Goal: Transaction & Acquisition: Purchase product/service

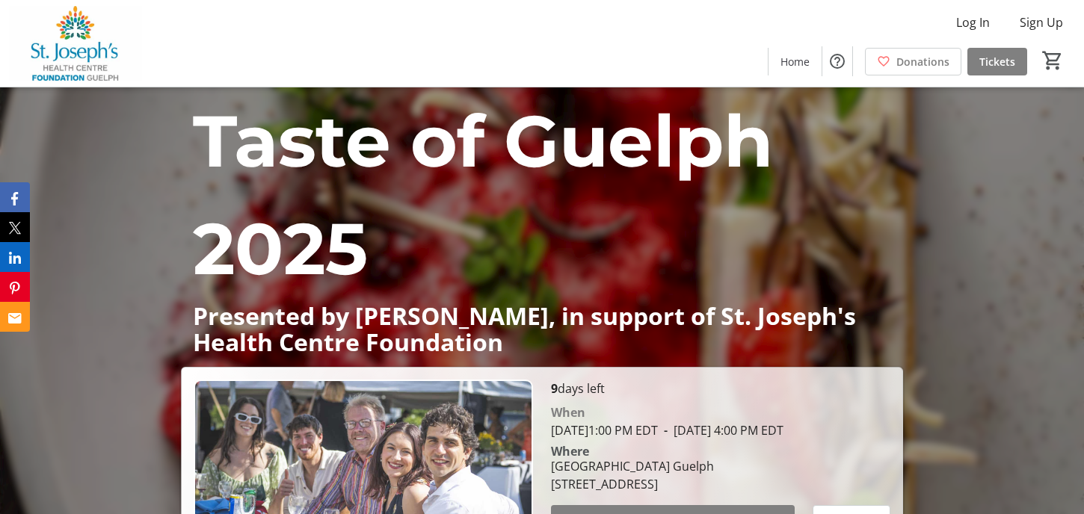
scroll to position [224, 0]
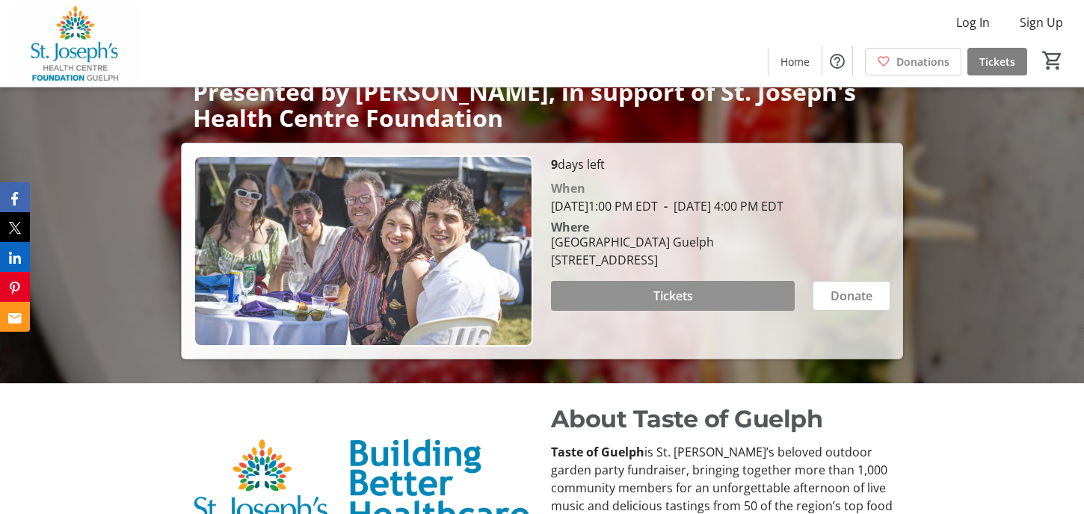
click at [654, 305] on span "Tickets" at bounding box center [674, 296] width 40 height 18
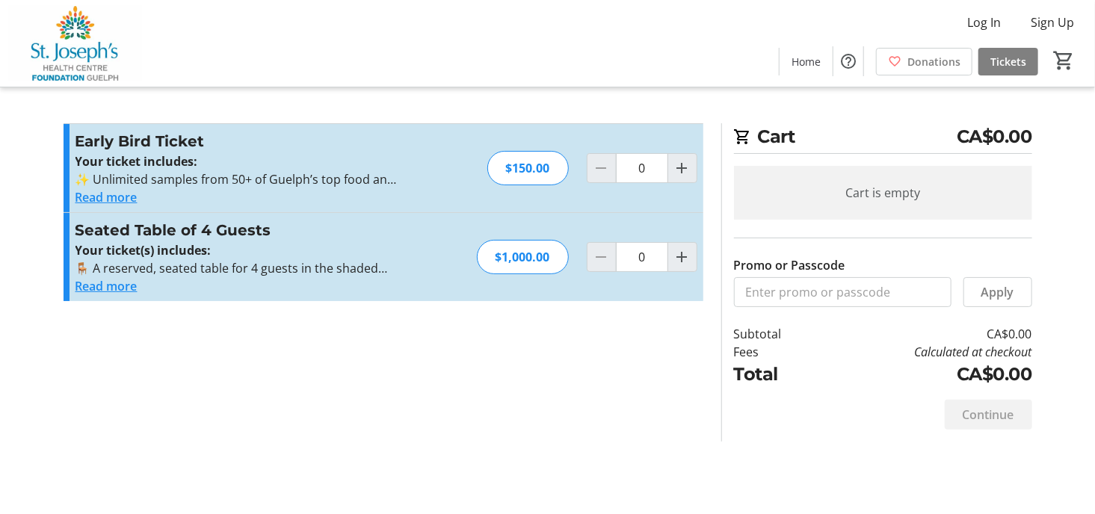
click at [128, 288] on button "Read more" at bounding box center [107, 286] width 62 height 18
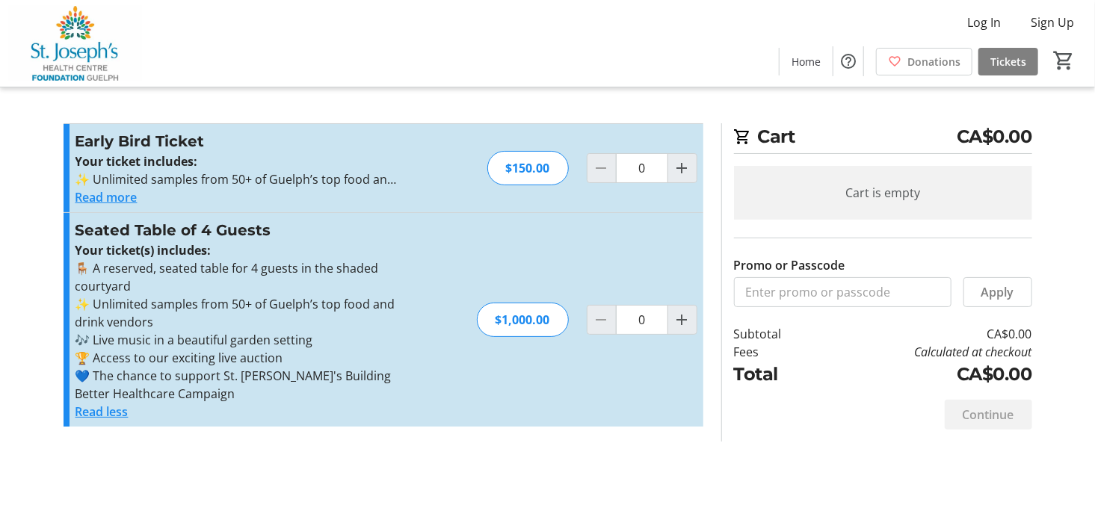
click at [117, 197] on button "Read more" at bounding box center [107, 197] width 62 height 18
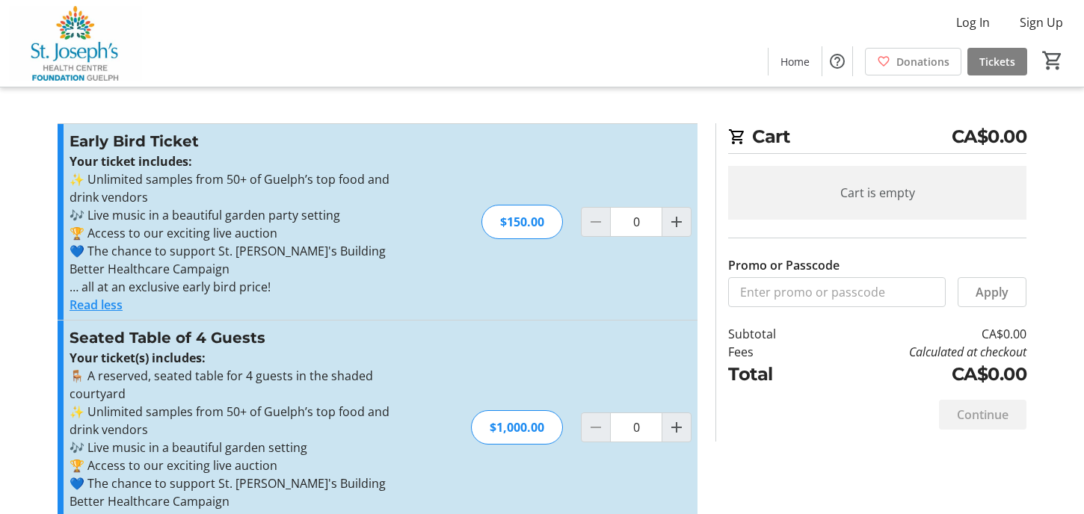
scroll to position [37, 0]
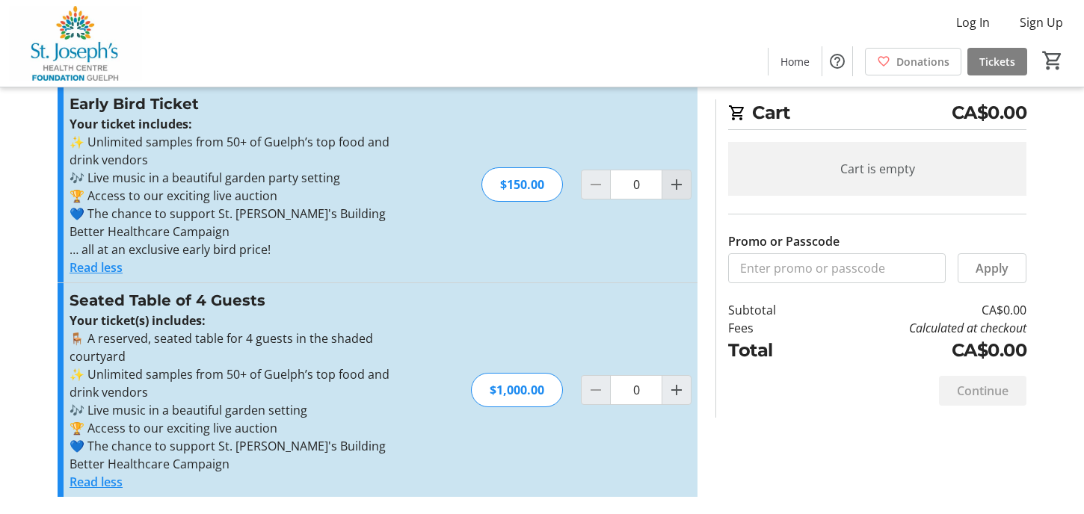
click at [674, 185] on mat-icon "Increment by one" at bounding box center [677, 185] width 18 height 18
click at [675, 185] on mat-icon "Increment by one" at bounding box center [677, 185] width 18 height 18
type input "4"
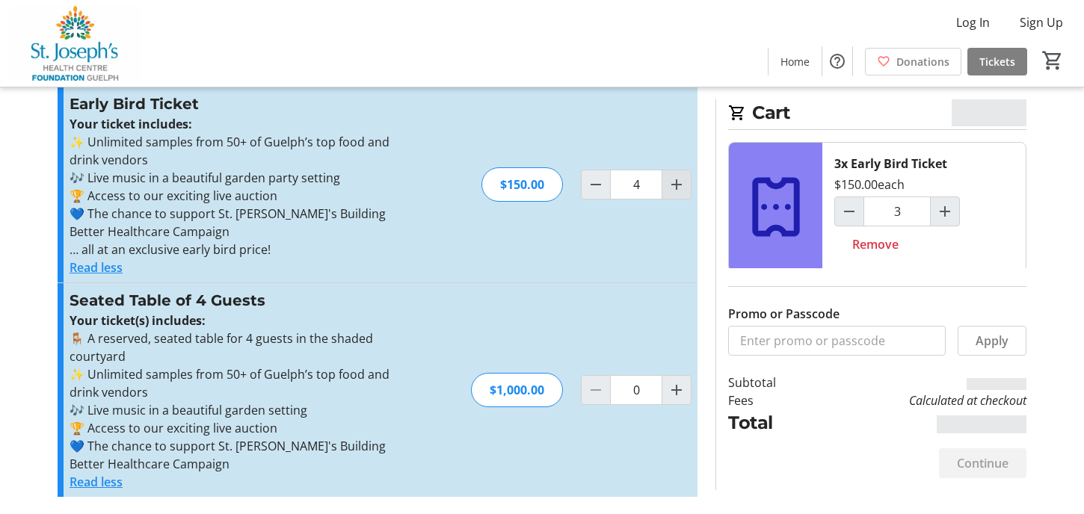
type input "4"
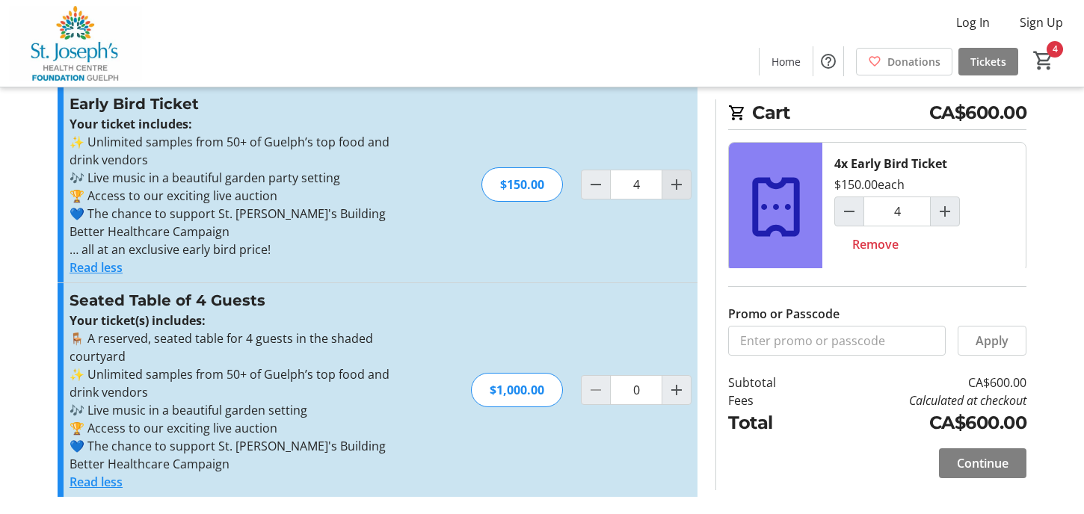
click at [682, 183] on mat-icon "Increment by one" at bounding box center [677, 185] width 18 height 18
type input "5"
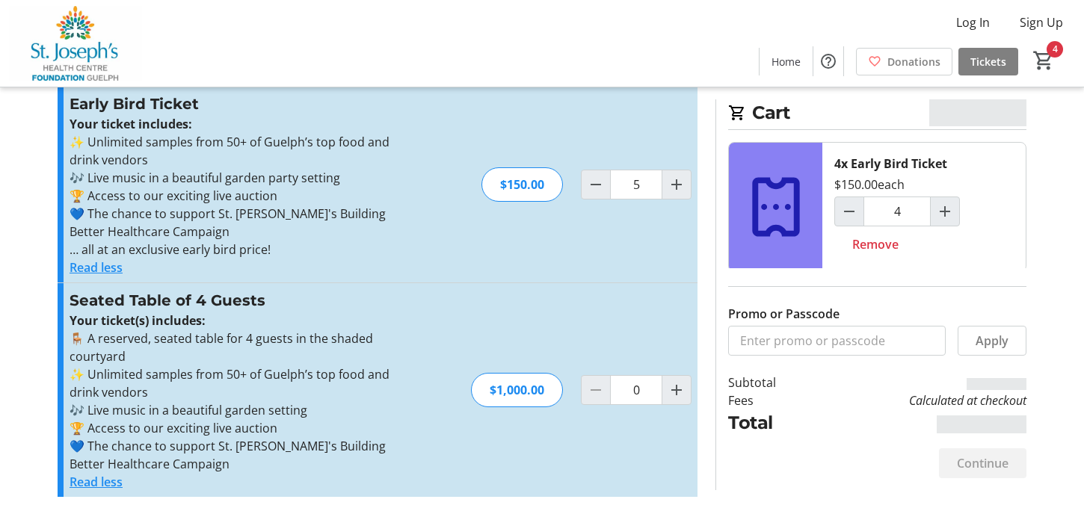
type input "5"
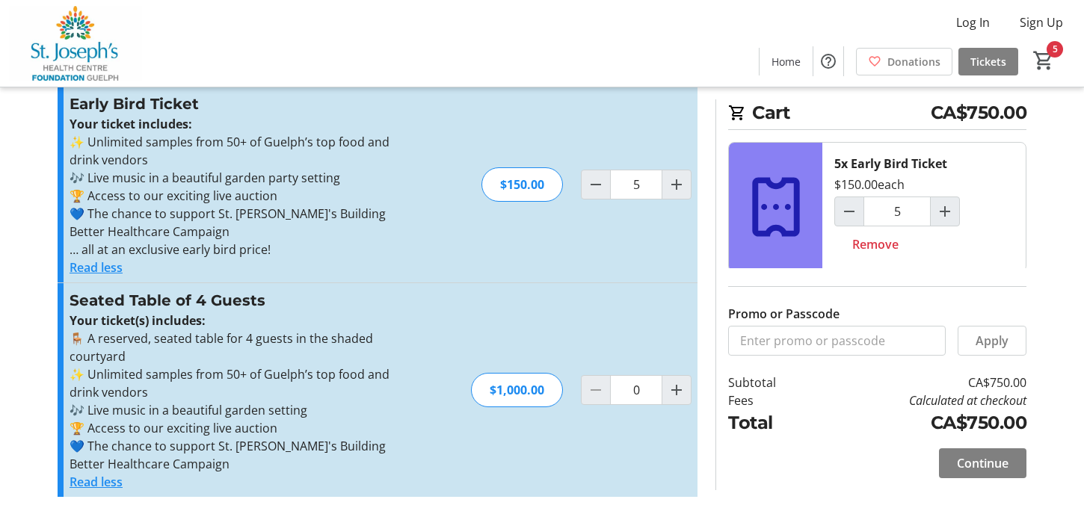
click at [114, 268] on button "Read less" at bounding box center [96, 268] width 53 height 18
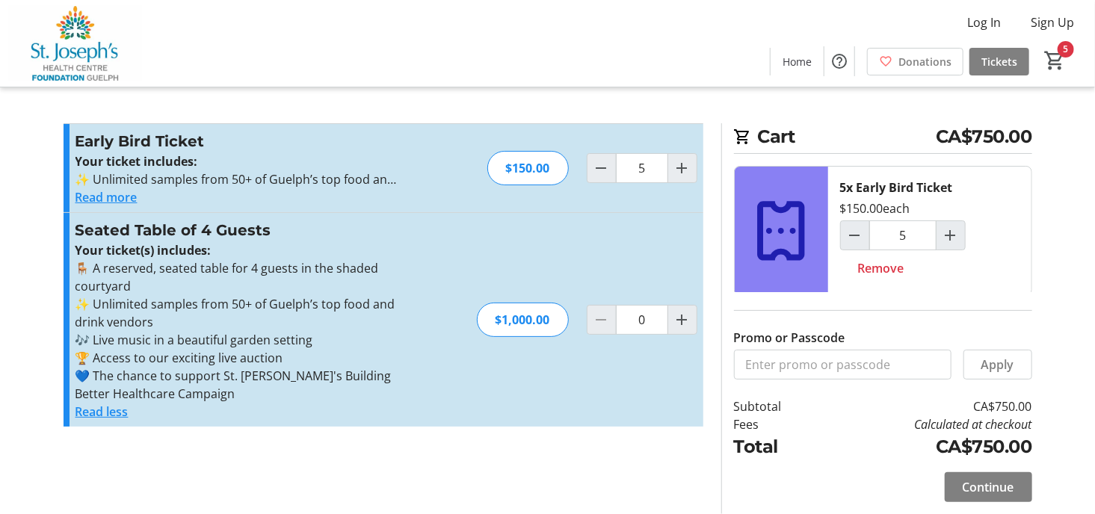
click at [119, 194] on button "Read more" at bounding box center [107, 197] width 62 height 18
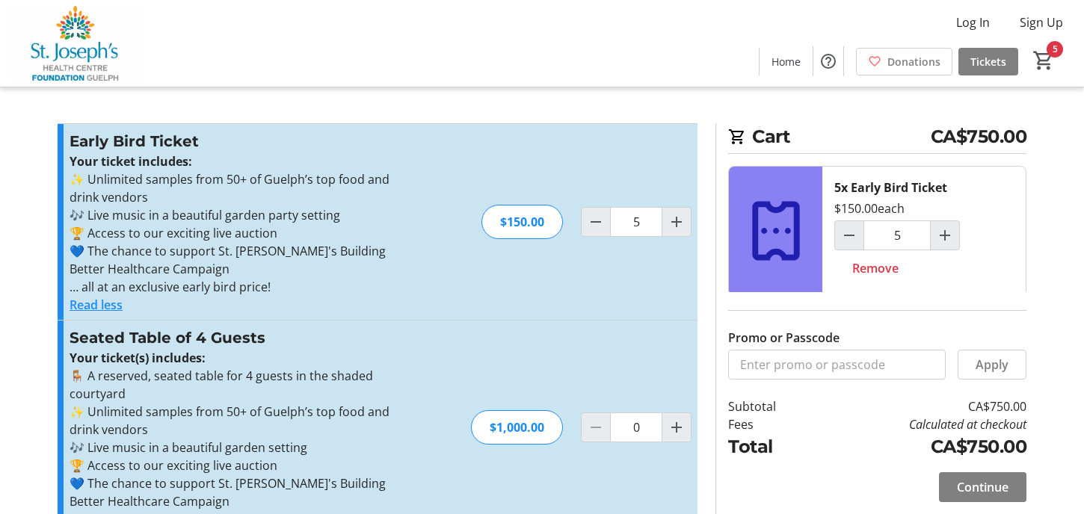
scroll to position [37, 0]
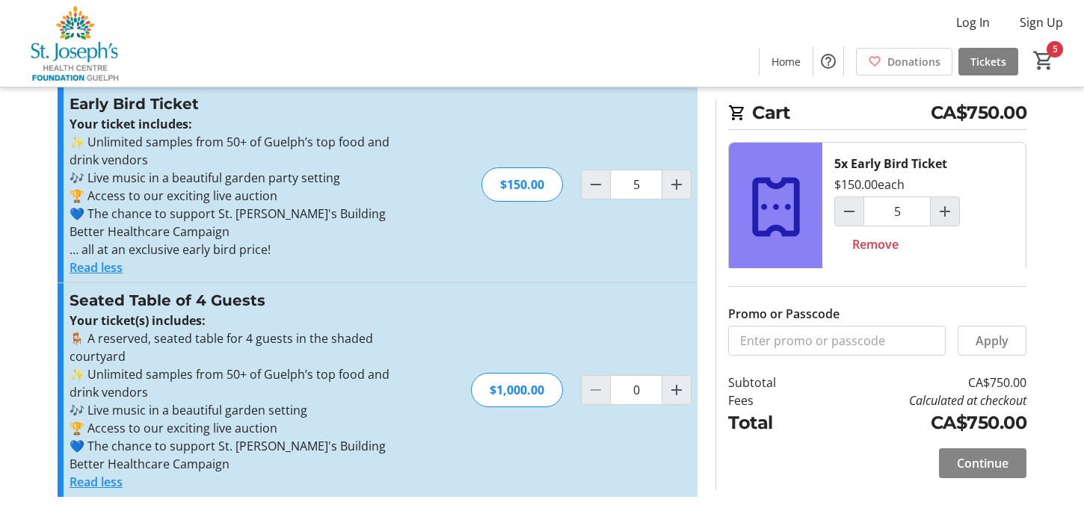
click at [988, 460] on span "Continue" at bounding box center [983, 464] width 52 height 18
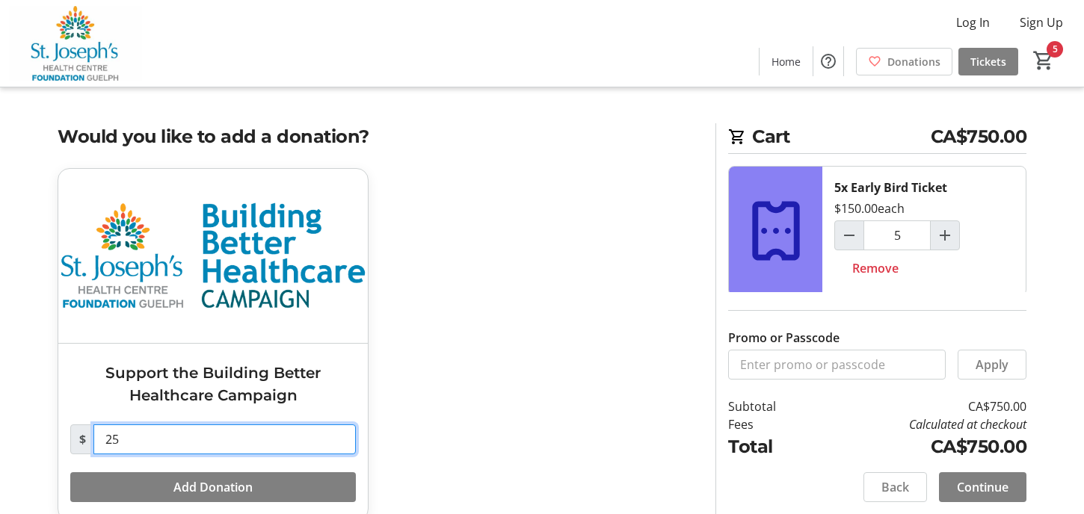
click at [159, 439] on input "25" at bounding box center [224, 440] width 262 height 30
type input "2"
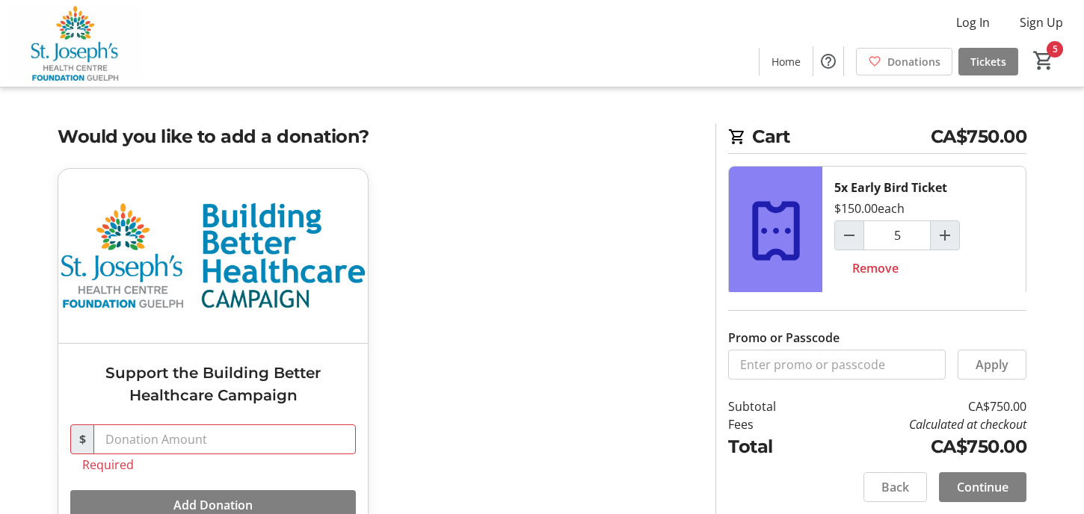
click at [573, 348] on div "Support the Building Better Healthcare Campaign $ Required Add Donation" at bounding box center [378, 362] width 658 height 389
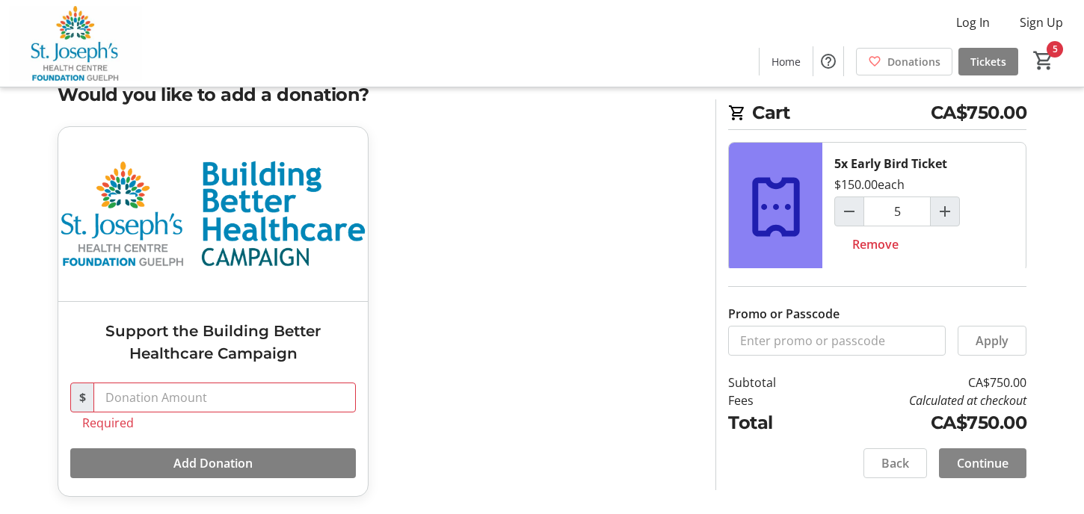
click at [988, 459] on span "Continue" at bounding box center [983, 464] width 52 height 18
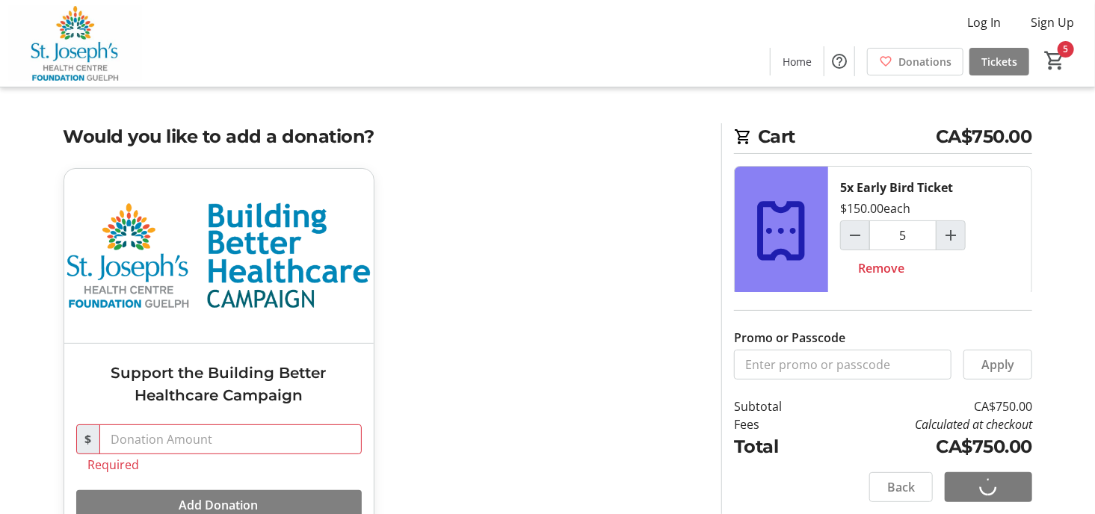
select select "CA"
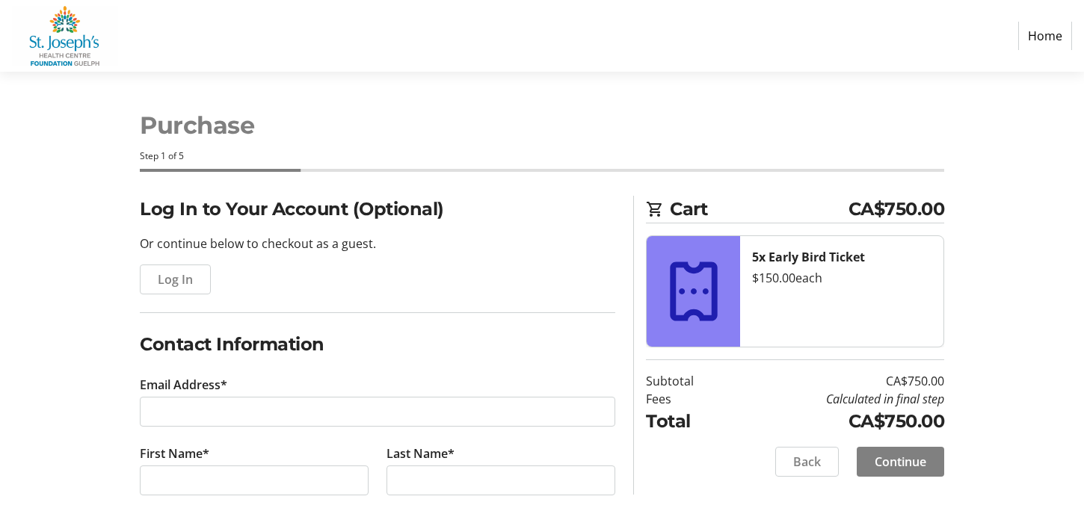
scroll to position [224, 0]
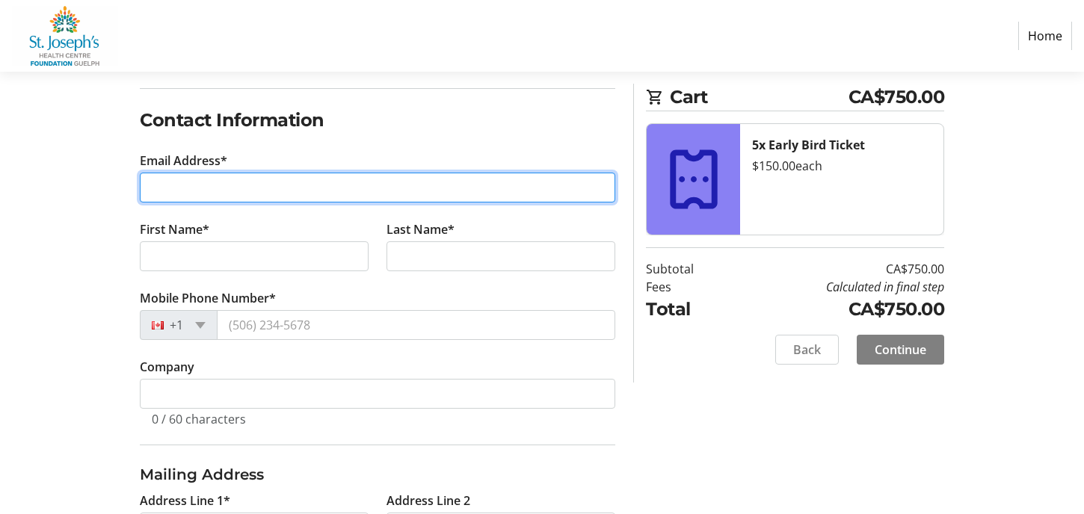
click at [250, 181] on input "Email Address*" at bounding box center [378, 188] width 476 height 30
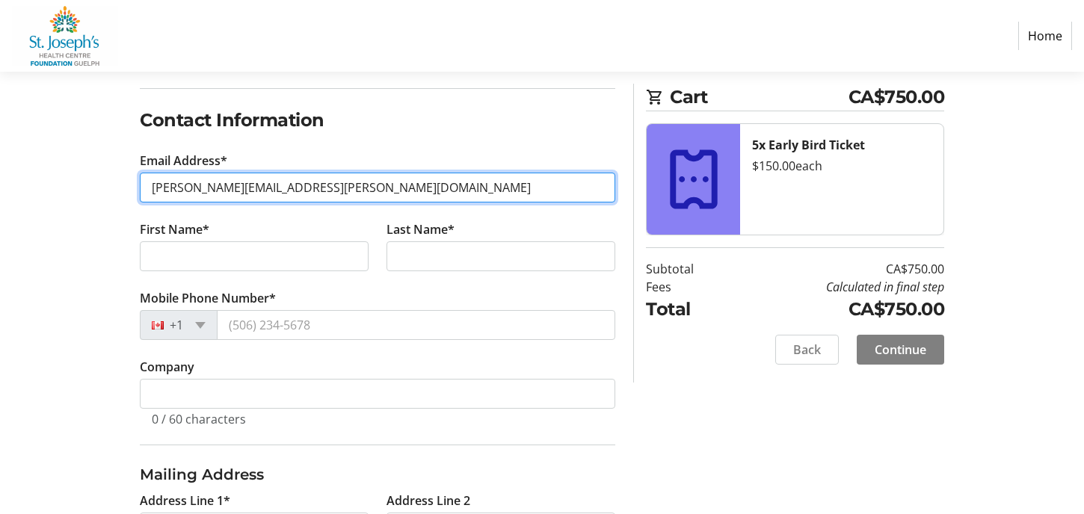
type input "[PERSON_NAME][EMAIL_ADDRESS][PERSON_NAME][DOMAIN_NAME]"
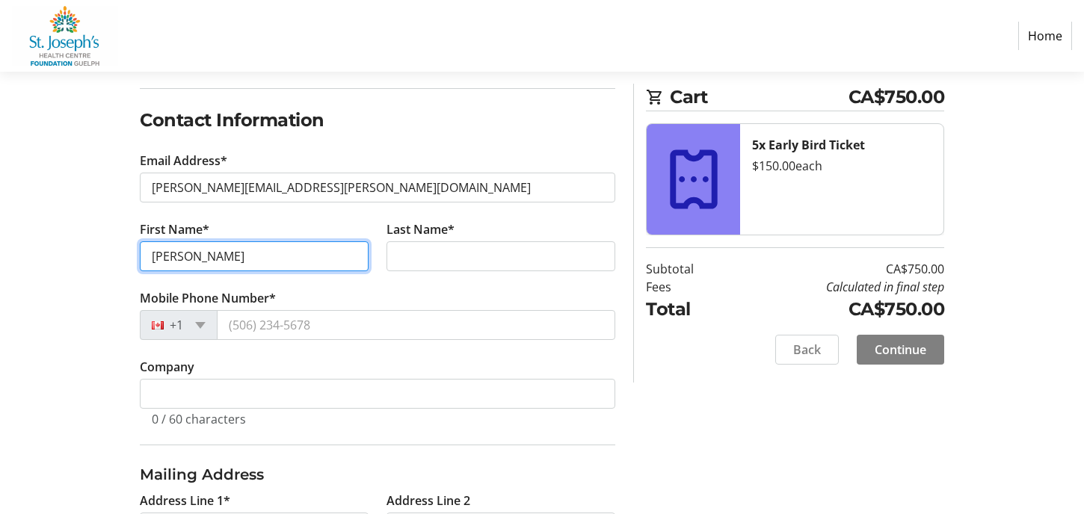
type input "[PERSON_NAME]"
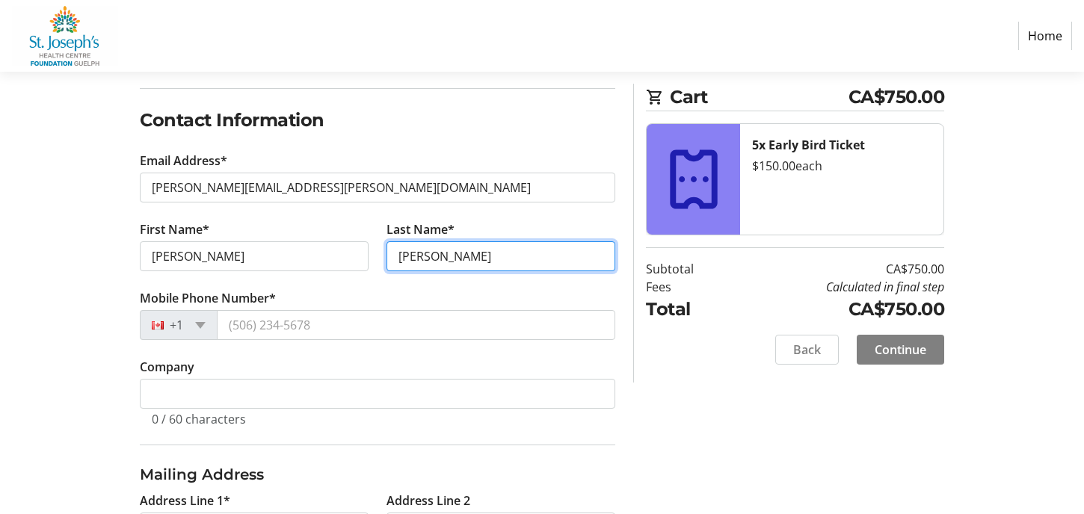
type input "[PERSON_NAME]"
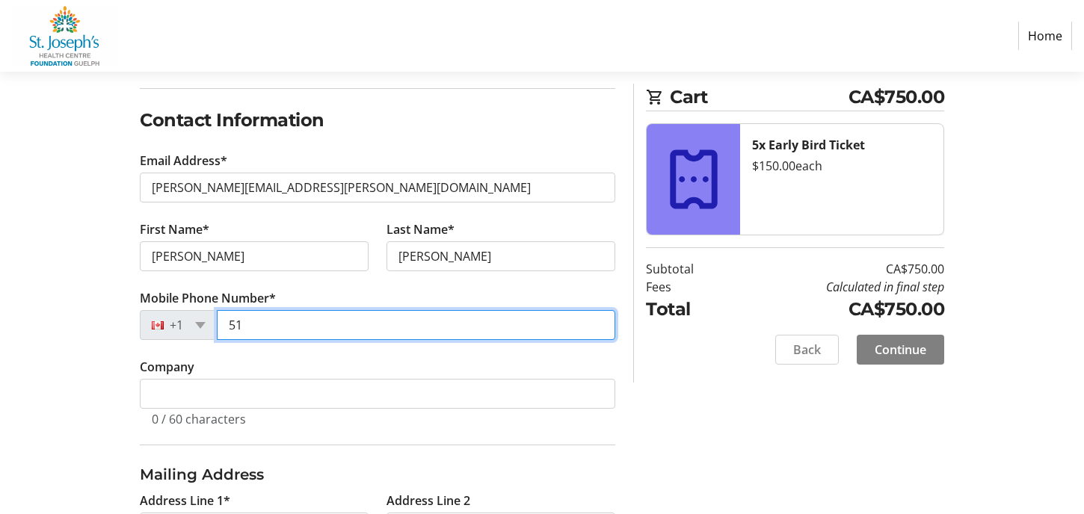
type input "5"
type input "[PHONE_NUMBER]"
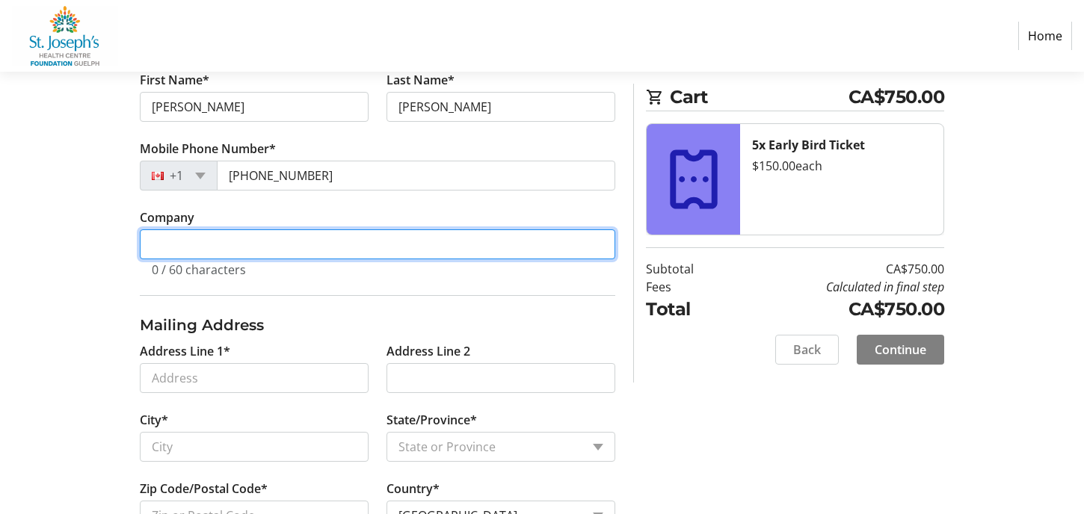
click at [221, 245] on input "Company" at bounding box center [378, 245] width 476 height 30
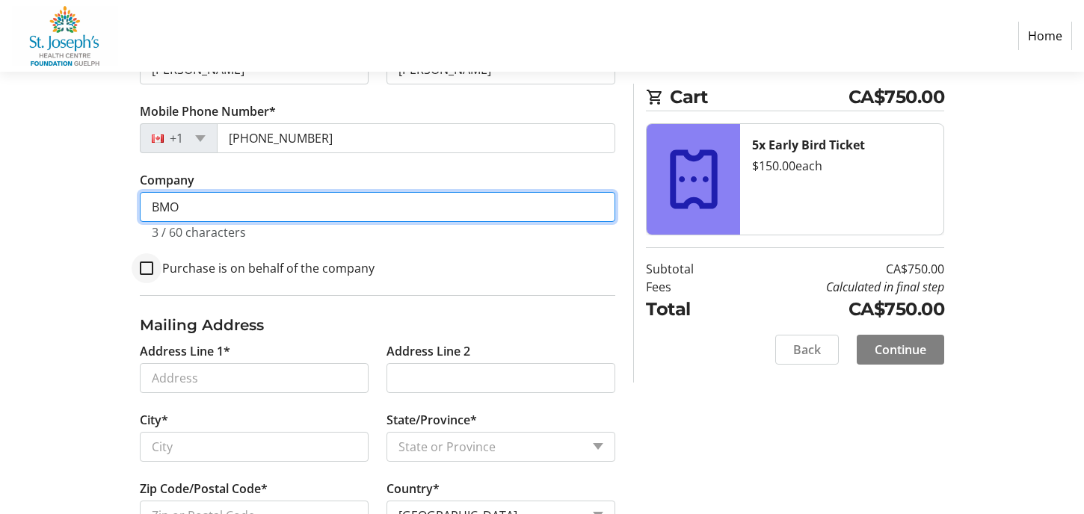
type input "BMO"
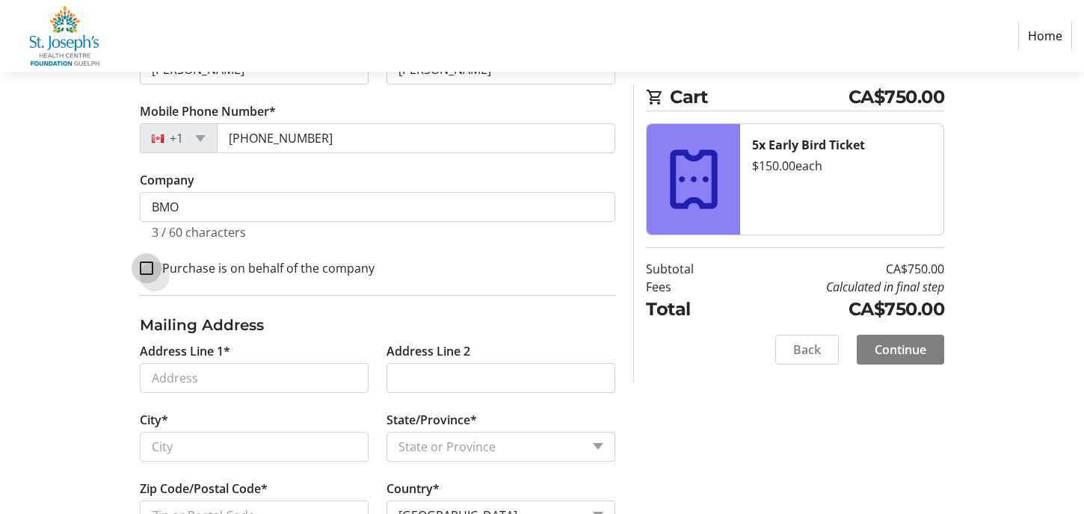
drag, startPoint x: 148, startPoint y: 266, endPoint x: 156, endPoint y: 261, distance: 9.7
click at [148, 265] on input "Purchase is on behalf of the company" at bounding box center [146, 268] width 13 height 13
checkbox input "true"
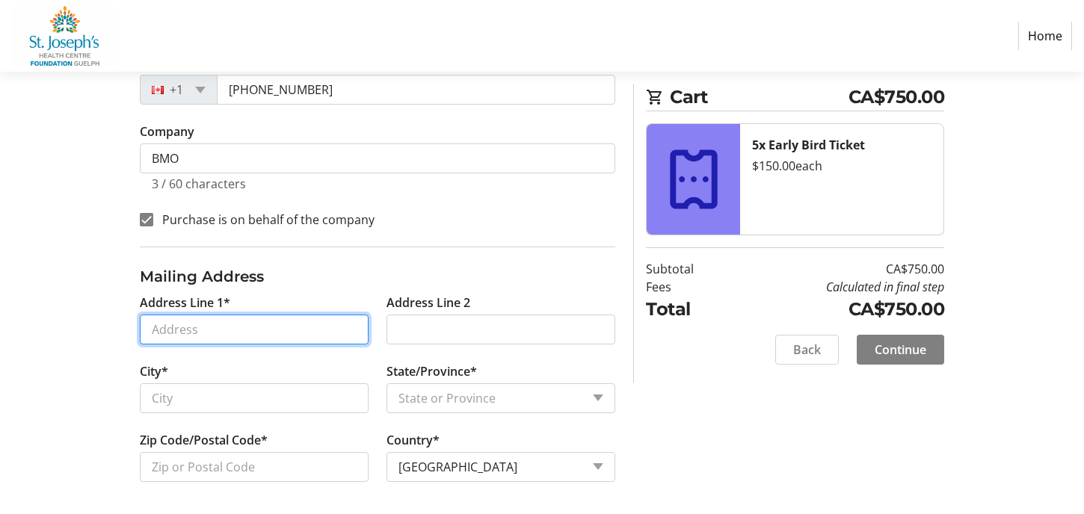
click at [222, 315] on input "Address Line 1*" at bounding box center [254, 330] width 229 height 30
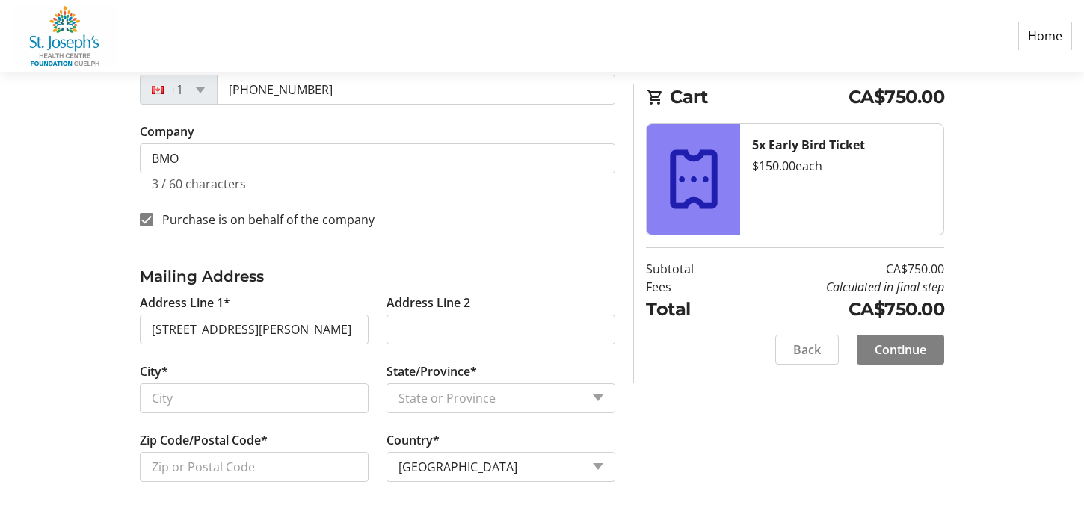
drag, startPoint x: 230, startPoint y: 355, endPoint x: 218, endPoint y: 372, distance: 21.4
type input "[STREET_ADDRESS][PERSON_NAME]"
type input "[GEOGRAPHIC_DATA]"
select select "ON"
type input "N2L 1T2"
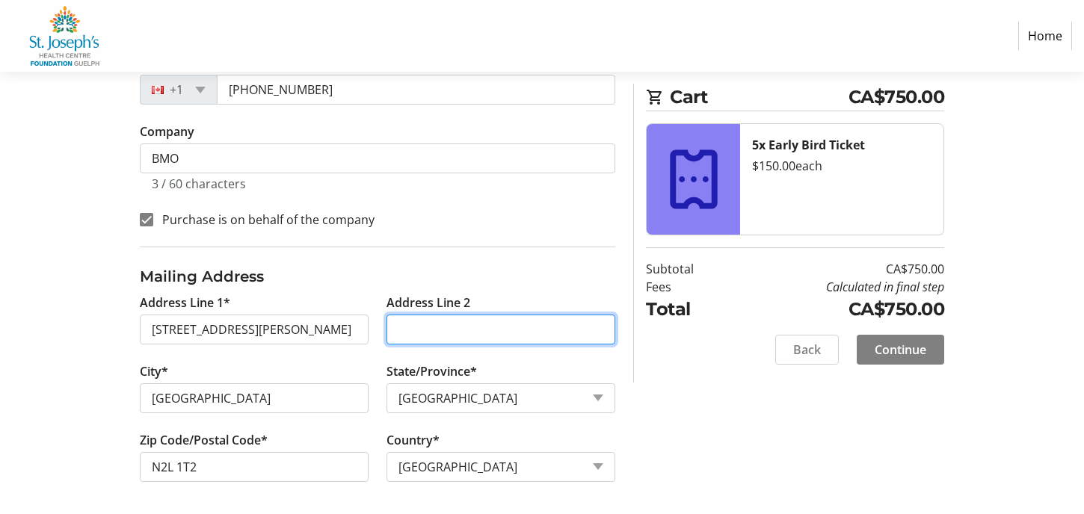
click at [478, 322] on input "Address Line 2" at bounding box center [501, 330] width 229 height 30
type input "3rd floor"
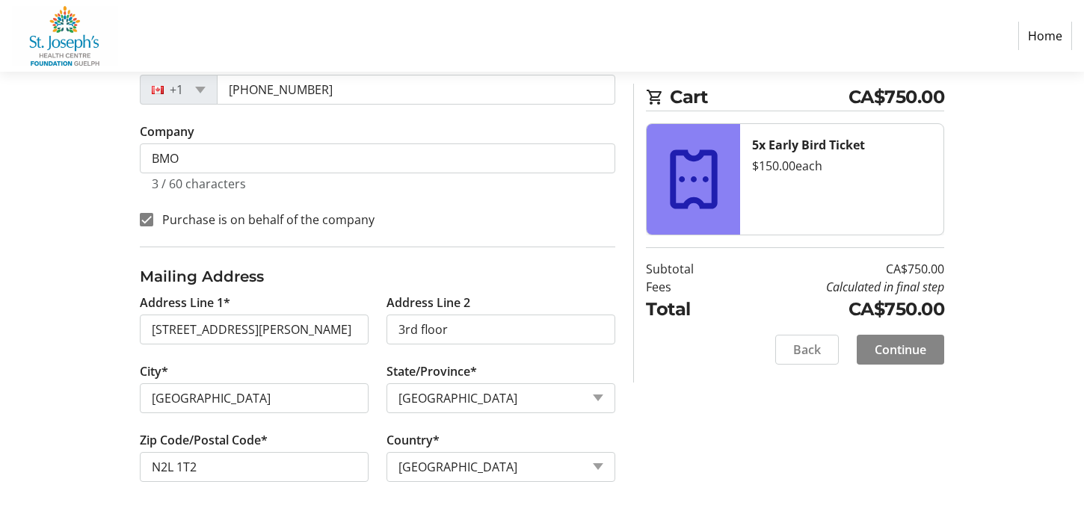
click at [894, 342] on span "Continue" at bounding box center [901, 350] width 52 height 18
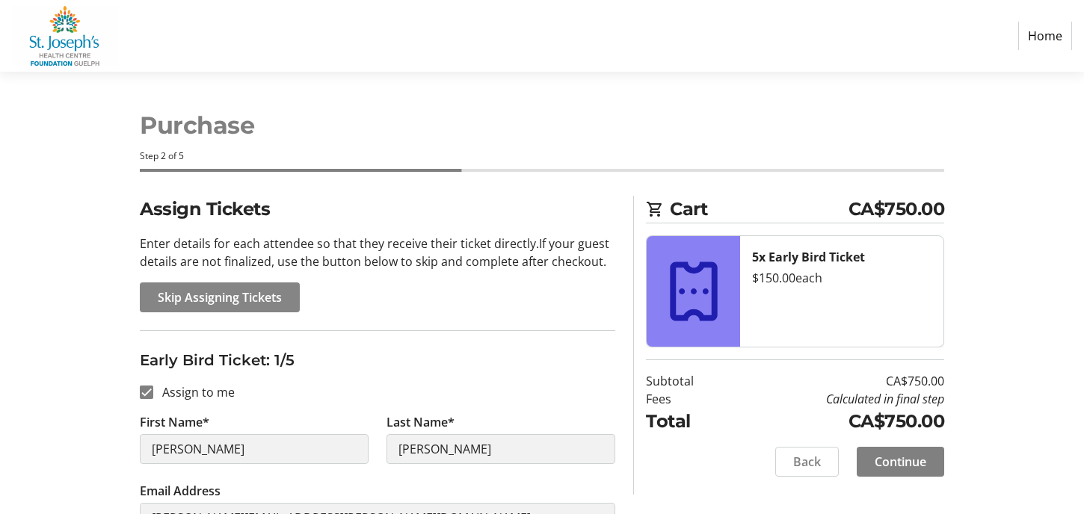
click at [258, 295] on span "Skip Assigning Tickets" at bounding box center [220, 298] width 124 height 18
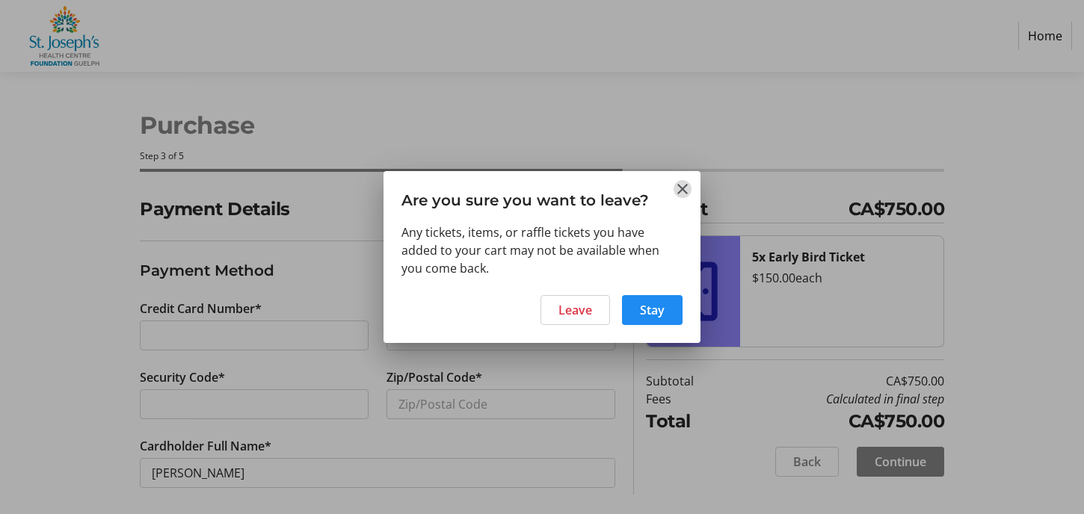
click at [684, 189] on mat-icon "Close" at bounding box center [683, 189] width 18 height 18
click at [578, 310] on span "Leave" at bounding box center [576, 310] width 34 height 18
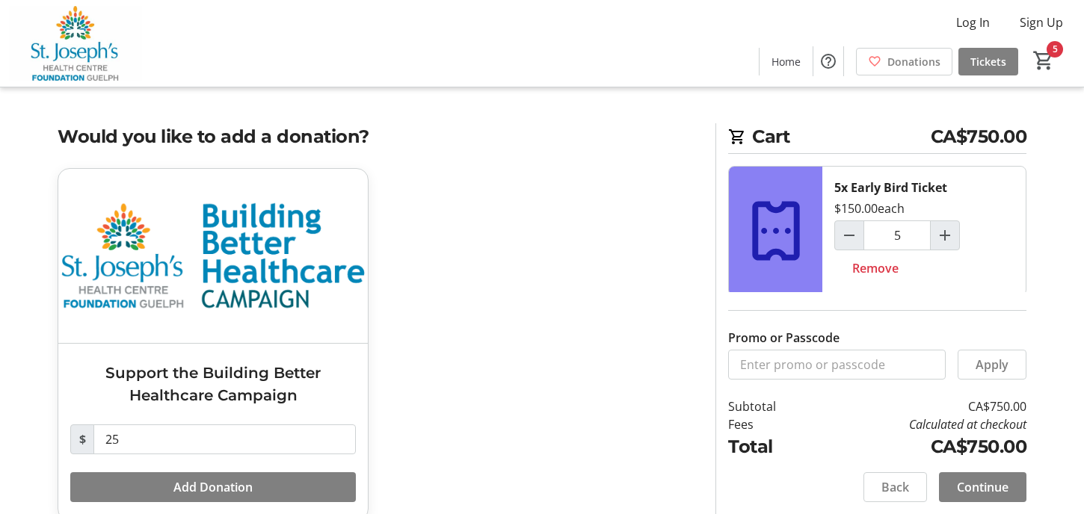
scroll to position [24, 0]
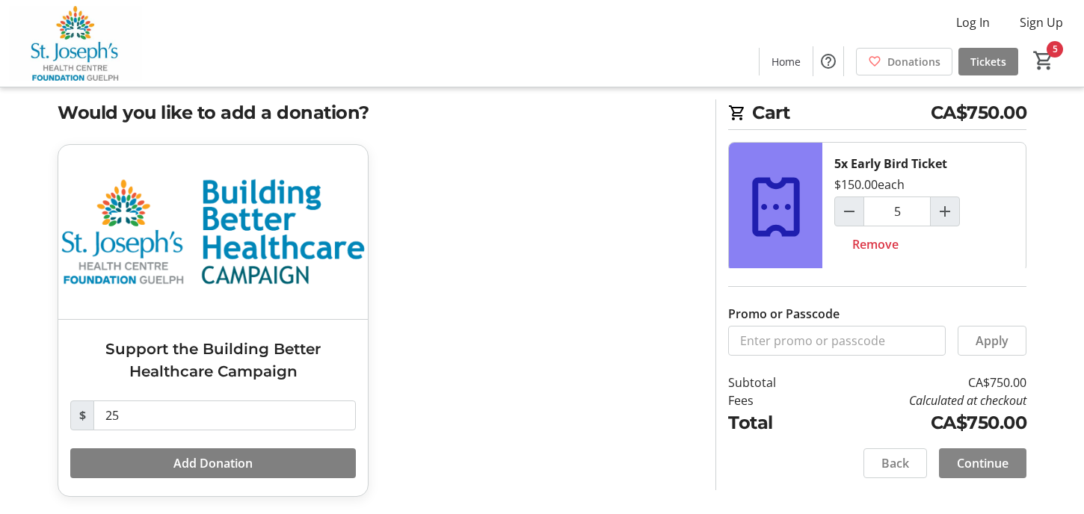
click at [981, 466] on span "Continue" at bounding box center [983, 464] width 52 height 18
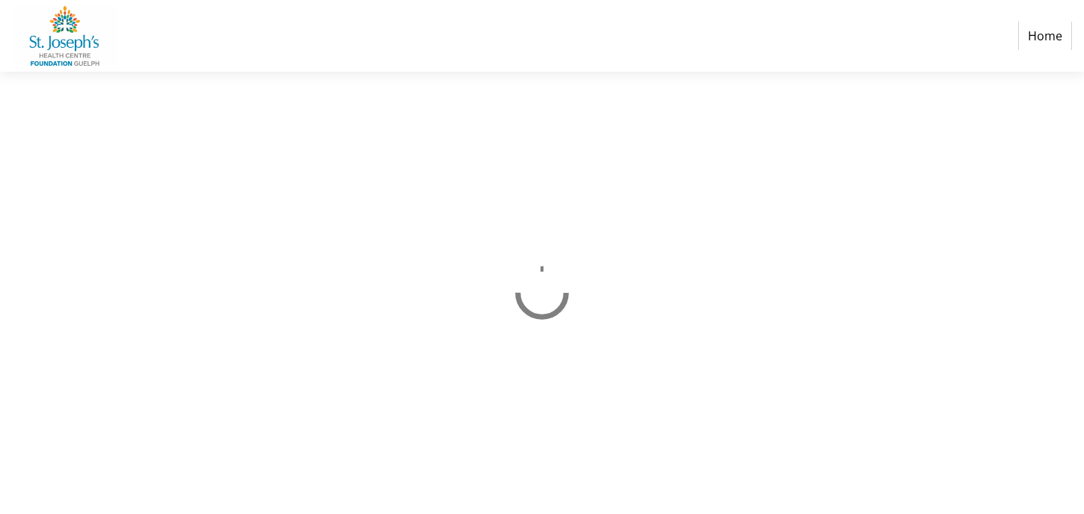
select select "CA"
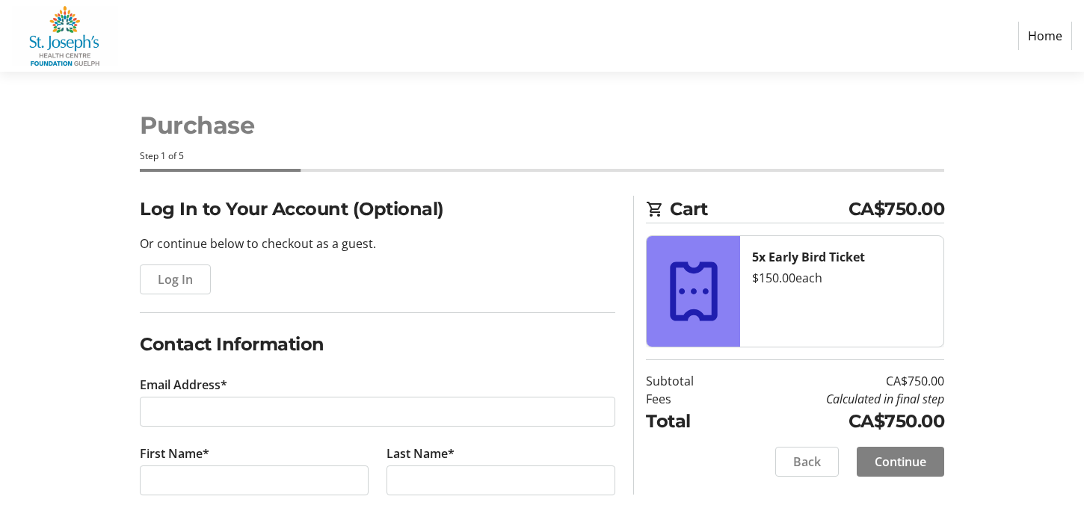
scroll to position [150, 0]
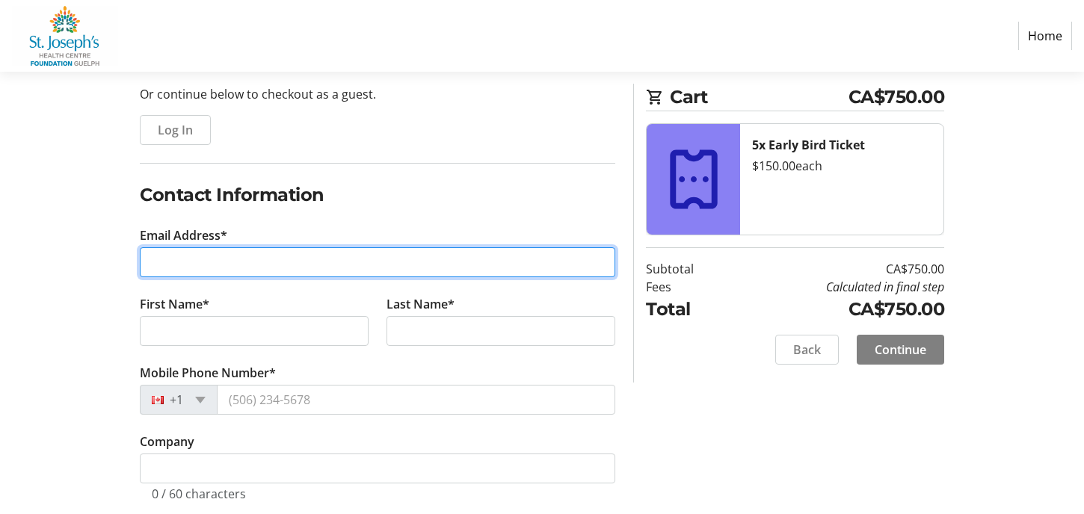
click at [253, 262] on input "Email Address*" at bounding box center [378, 262] width 476 height 30
type input "[PERSON_NAME][EMAIL_ADDRESS][PERSON_NAME][DOMAIN_NAME]"
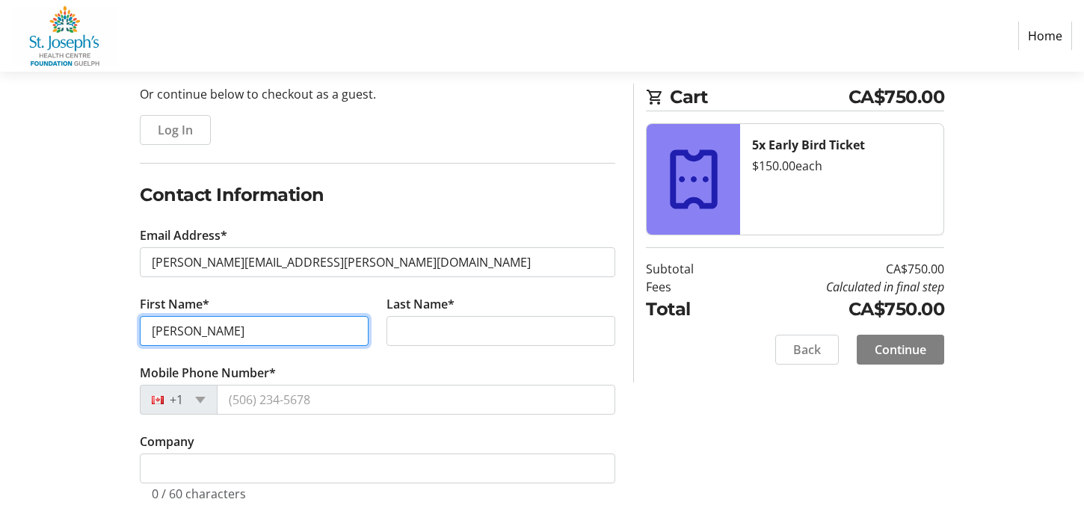
type input "[PERSON_NAME]"
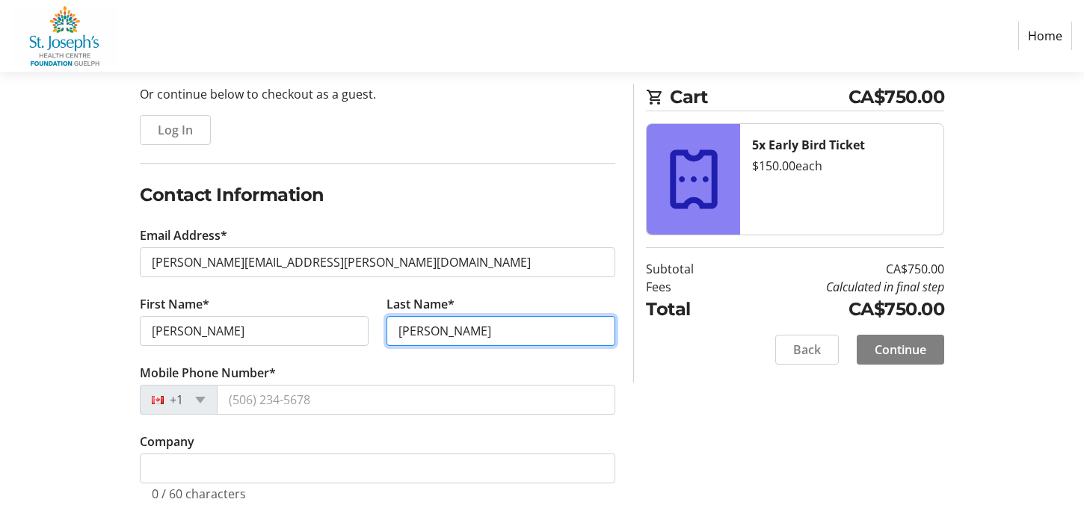
type input "[PERSON_NAME]"
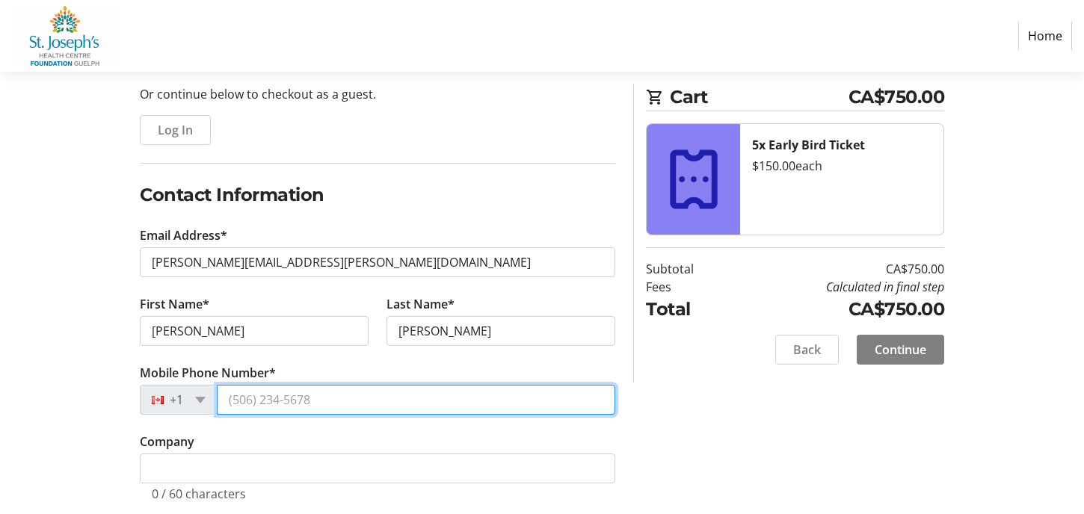
click at [262, 388] on input "Mobile Phone Number*" at bounding box center [416, 400] width 399 height 30
type input "[PHONE_NUMBER]"
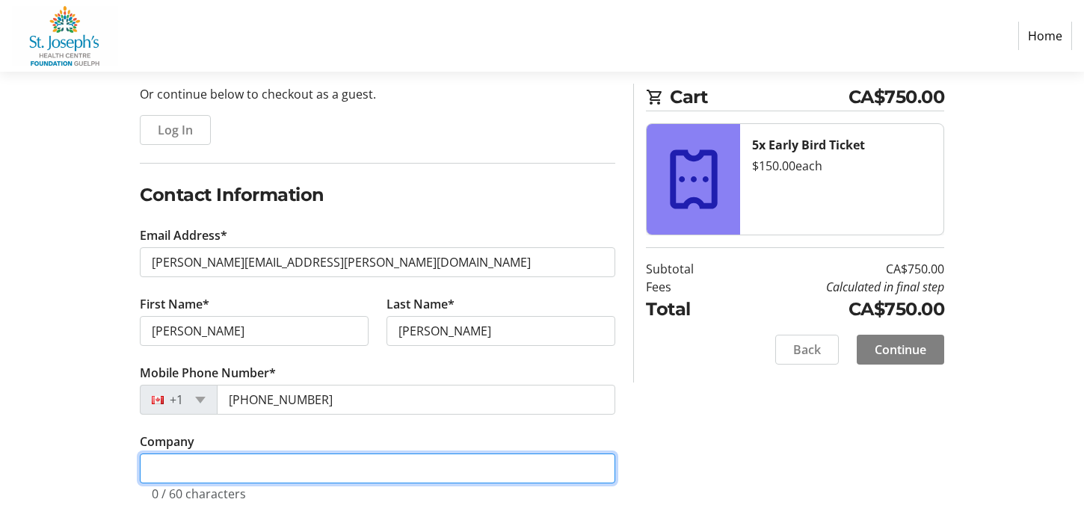
click at [223, 464] on input "Company" at bounding box center [378, 469] width 476 height 30
type input "BMO"
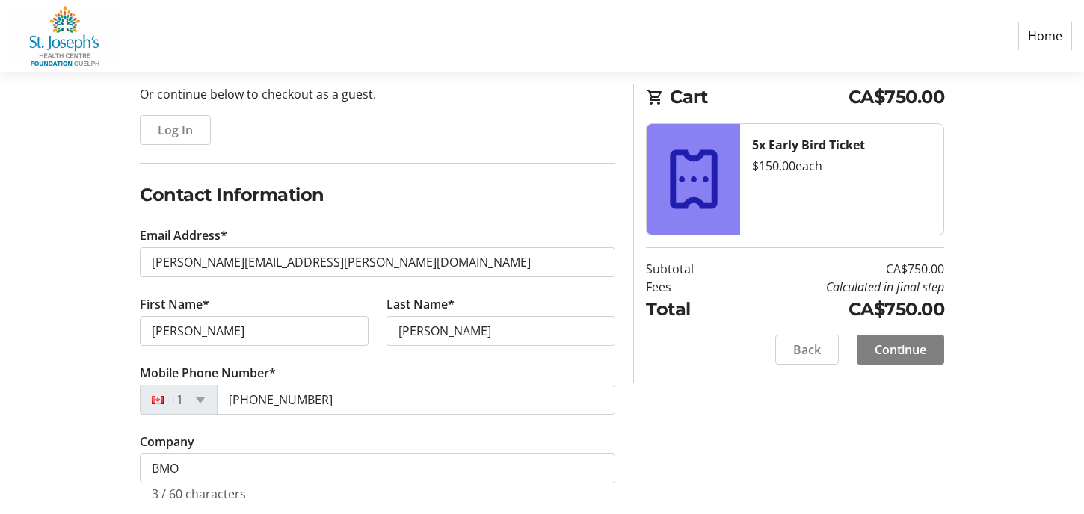
click at [489, 196] on h2 "Contact Information" at bounding box center [378, 195] width 476 height 27
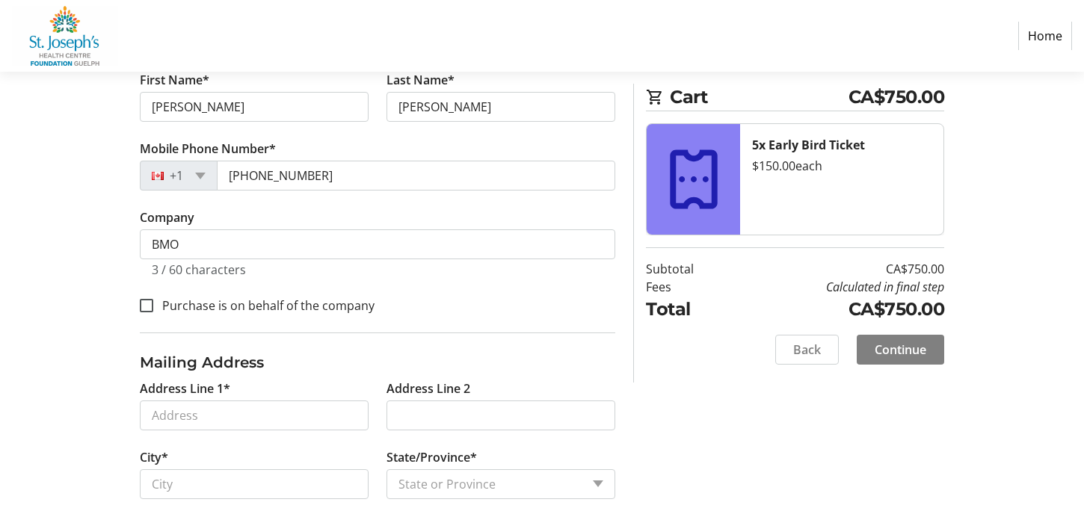
scroll to position [460, 0]
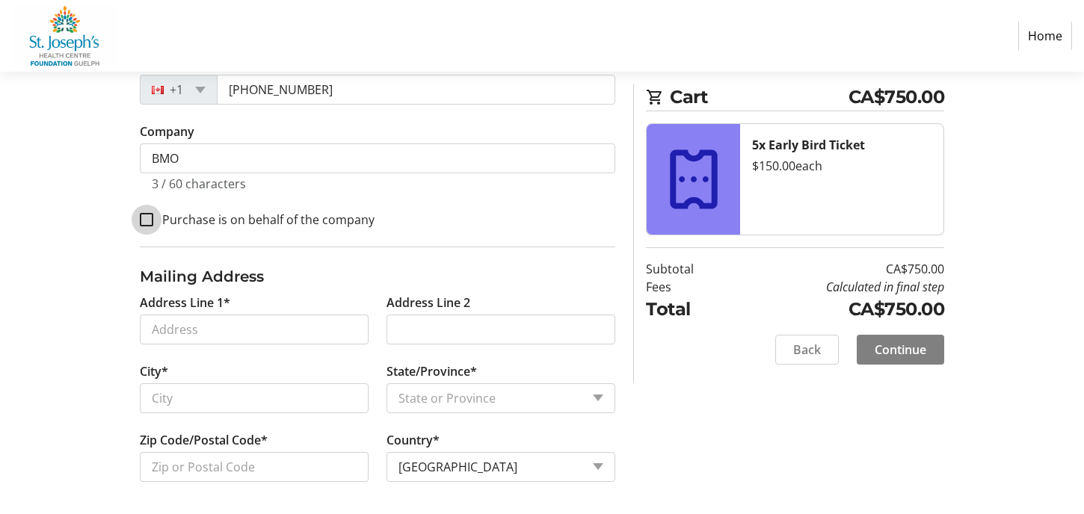
click at [147, 215] on input "Purchase is on behalf of the company" at bounding box center [146, 219] width 13 height 13
checkbox input "true"
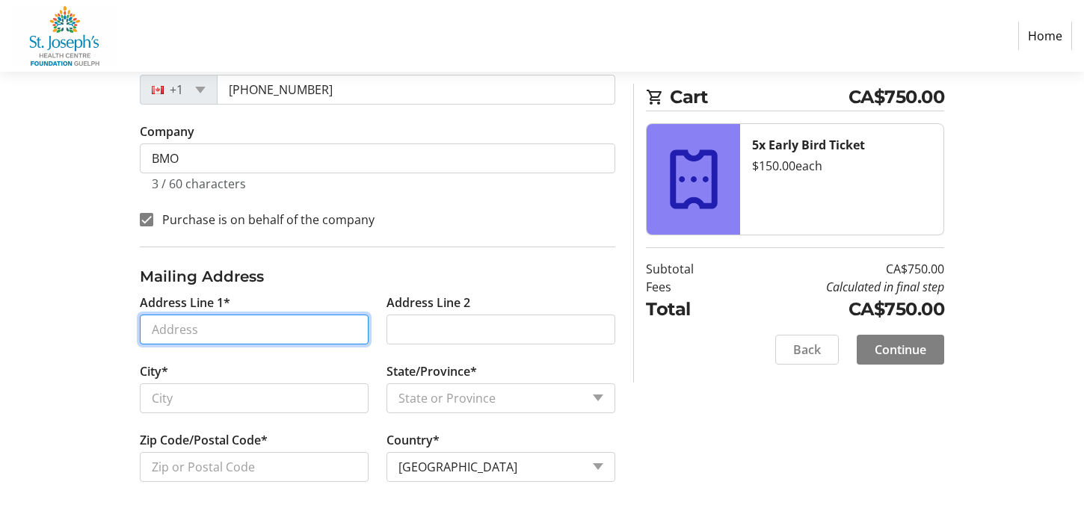
click at [194, 325] on input "Address Line 1*" at bounding box center [254, 330] width 229 height 30
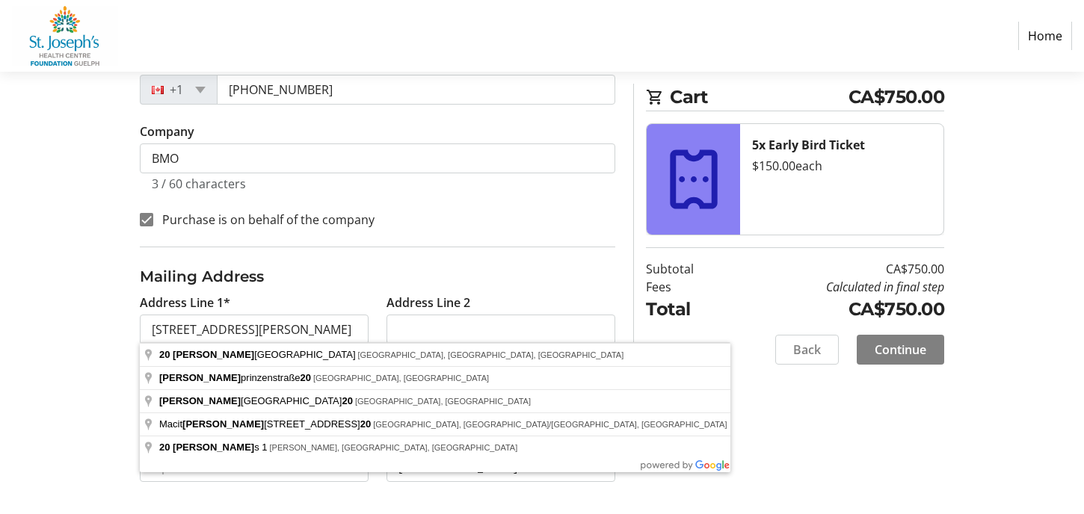
type input "[STREET_ADDRESS][PERSON_NAME]"
type input "[GEOGRAPHIC_DATA]"
select select "ON"
type input "N2L 1T2"
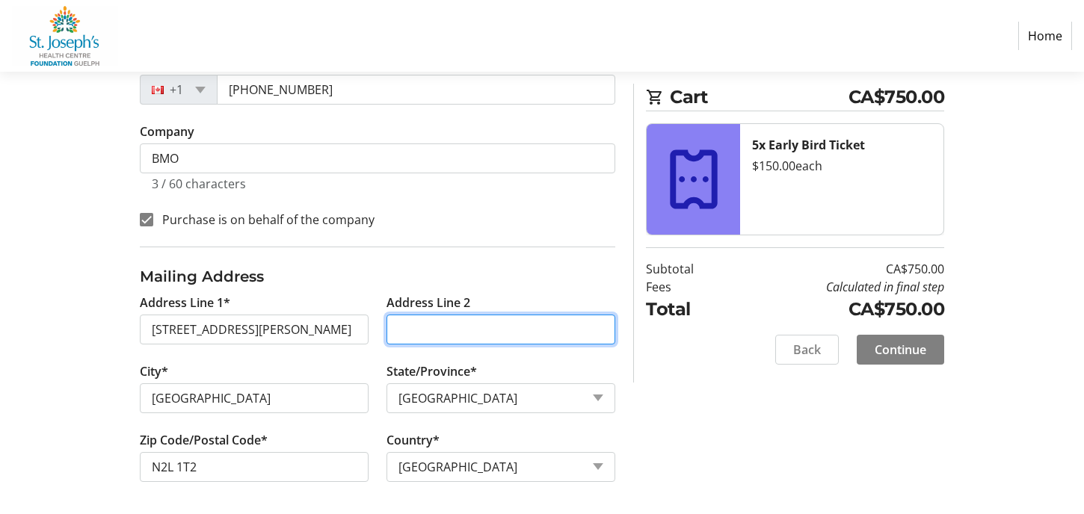
click at [428, 323] on input "Address Line 2" at bounding box center [501, 330] width 229 height 30
type input "3rd Floor"
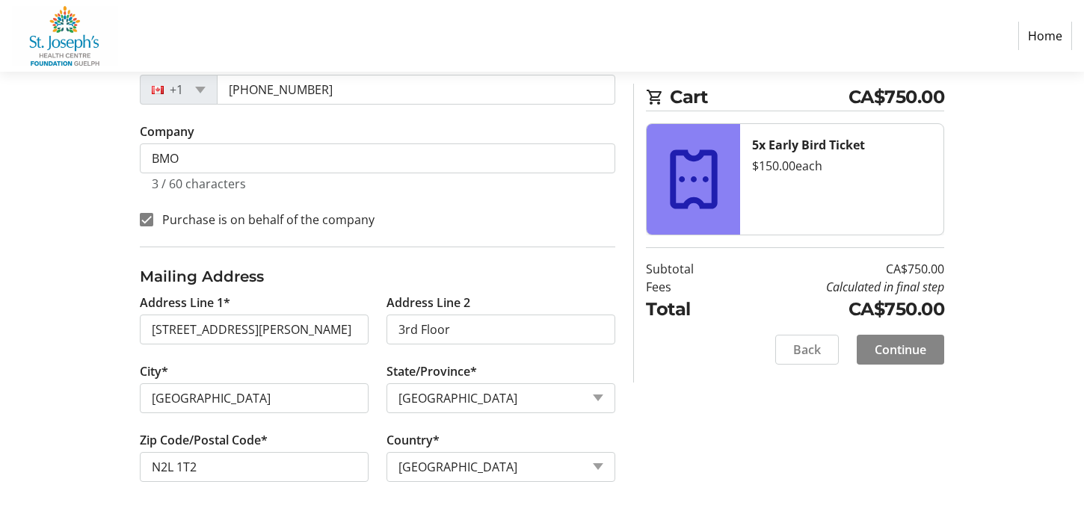
click at [911, 348] on span "Continue" at bounding box center [901, 350] width 52 height 18
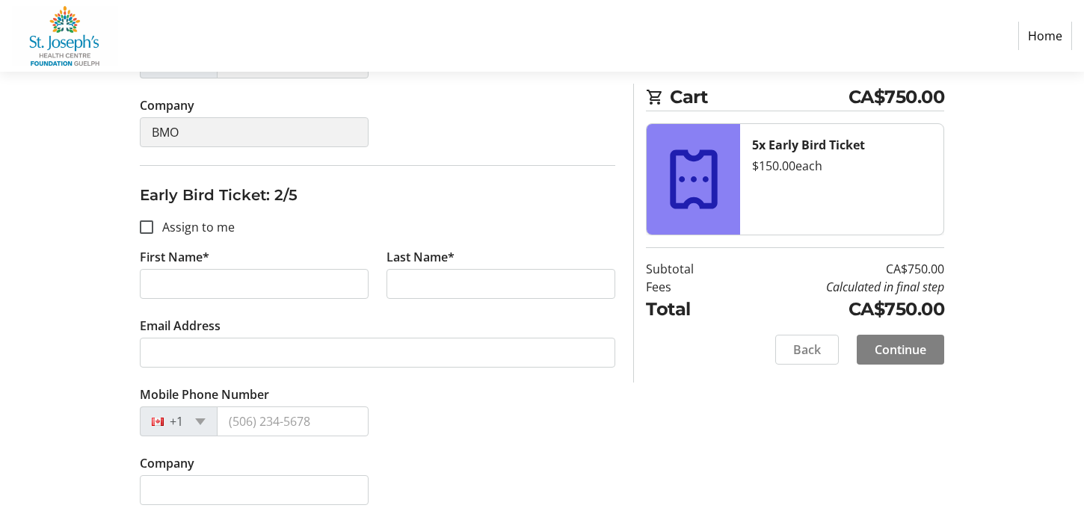
scroll to position [224, 0]
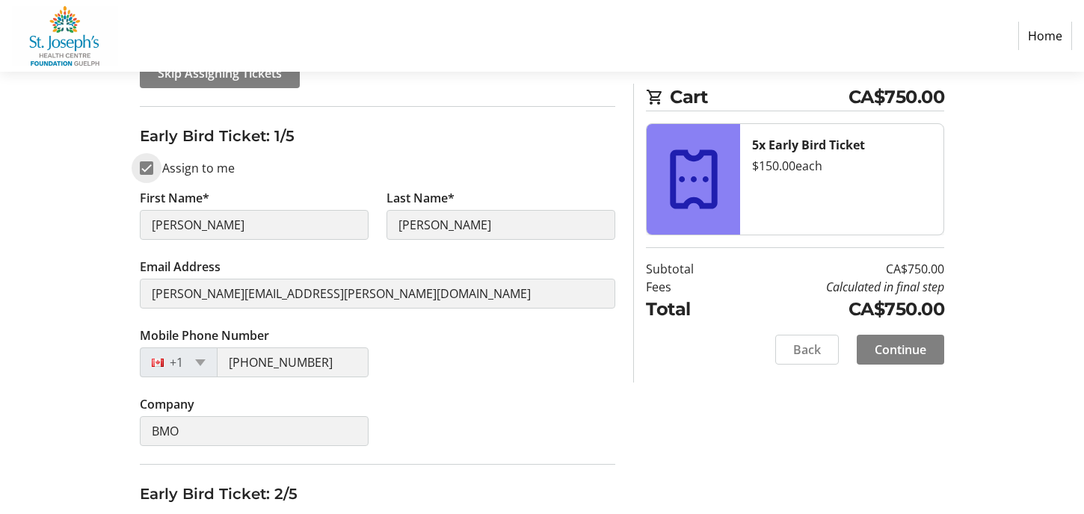
click at [147, 164] on input "Assign to me" at bounding box center [146, 168] width 13 height 13
checkbox input "false"
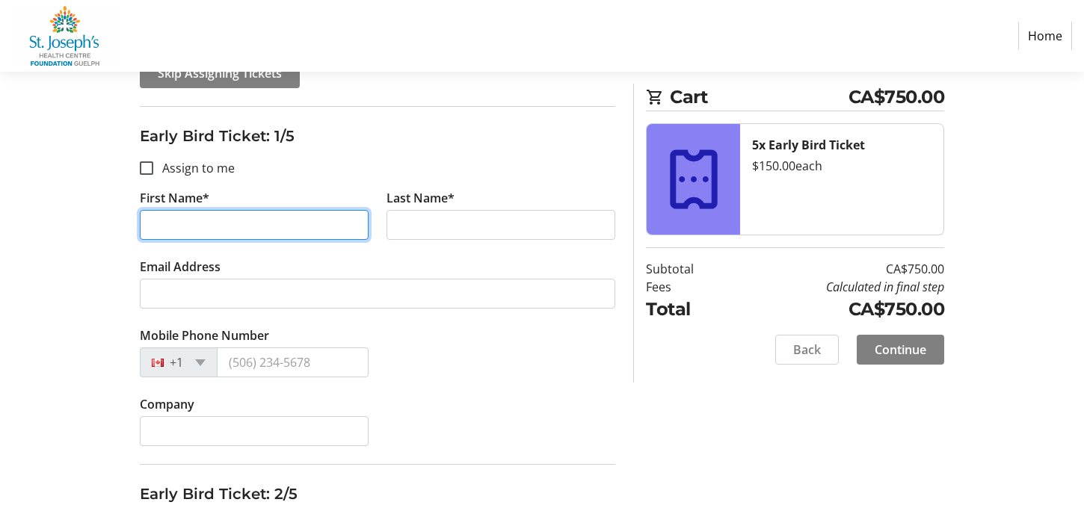
click at [264, 229] on input "First Name*" at bounding box center [254, 225] width 229 height 30
type input "[PERSON_NAME]"
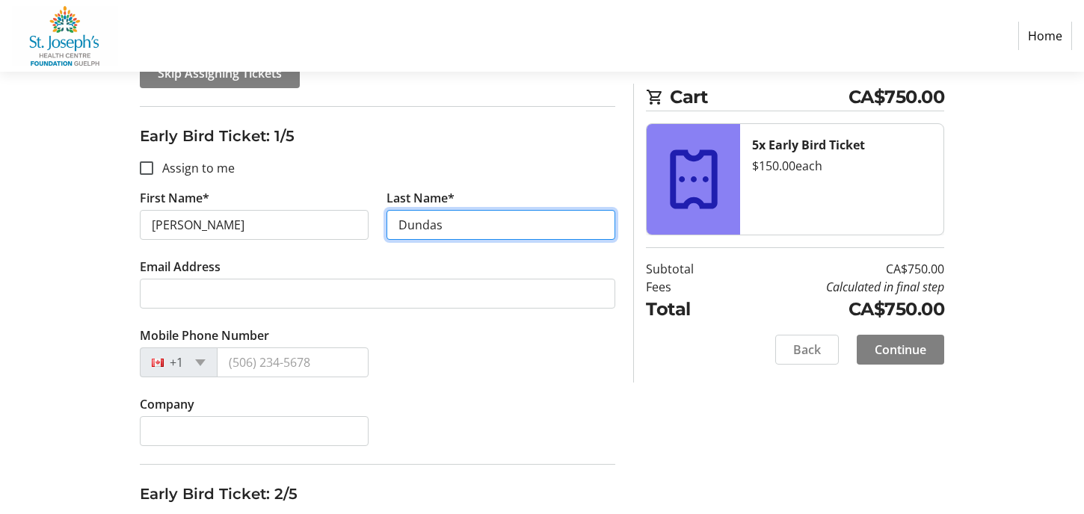
type input "Dundas"
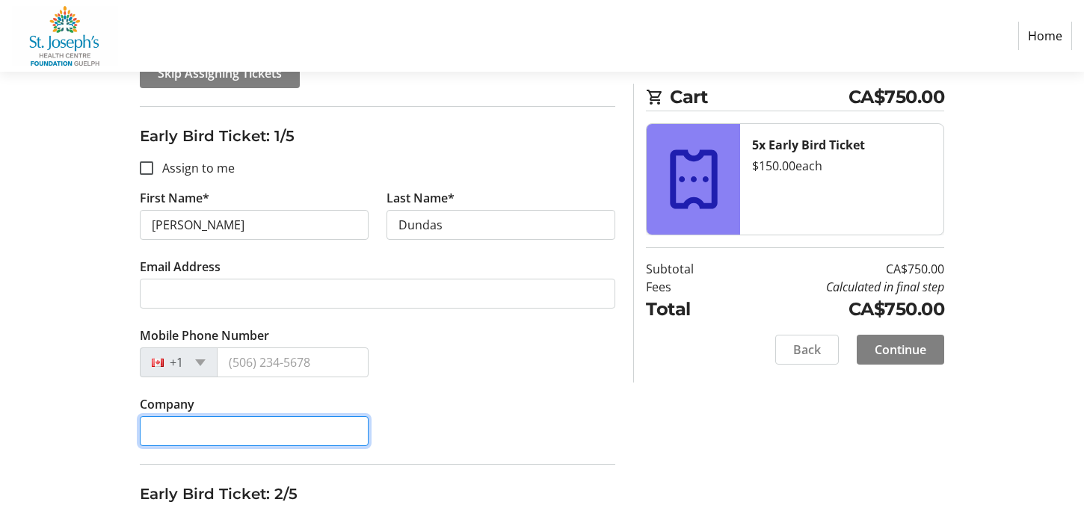
click at [256, 422] on input "Company" at bounding box center [254, 431] width 229 height 30
type input "BMO"
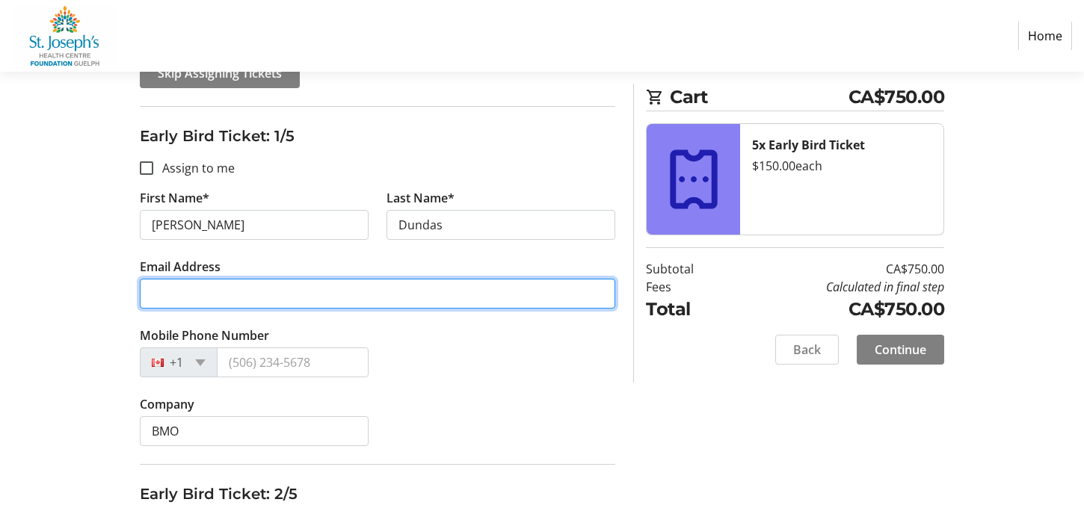
click at [270, 300] on input "Email Address" at bounding box center [378, 294] width 476 height 30
type input "[PERSON_NAME][EMAIL_ADDRESS][DOMAIN_NAME]"
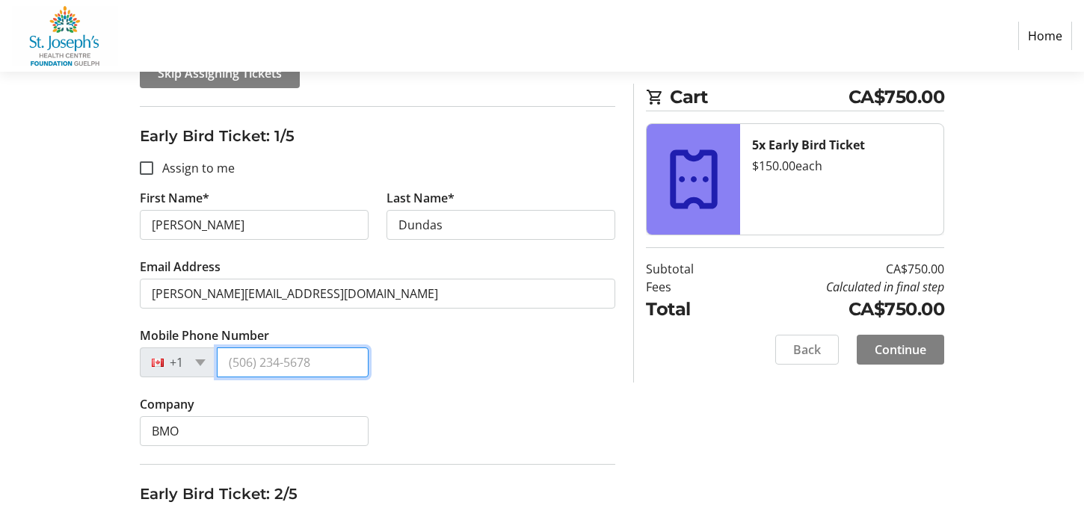
click at [290, 363] on input "Mobile Phone Number" at bounding box center [293, 363] width 152 height 30
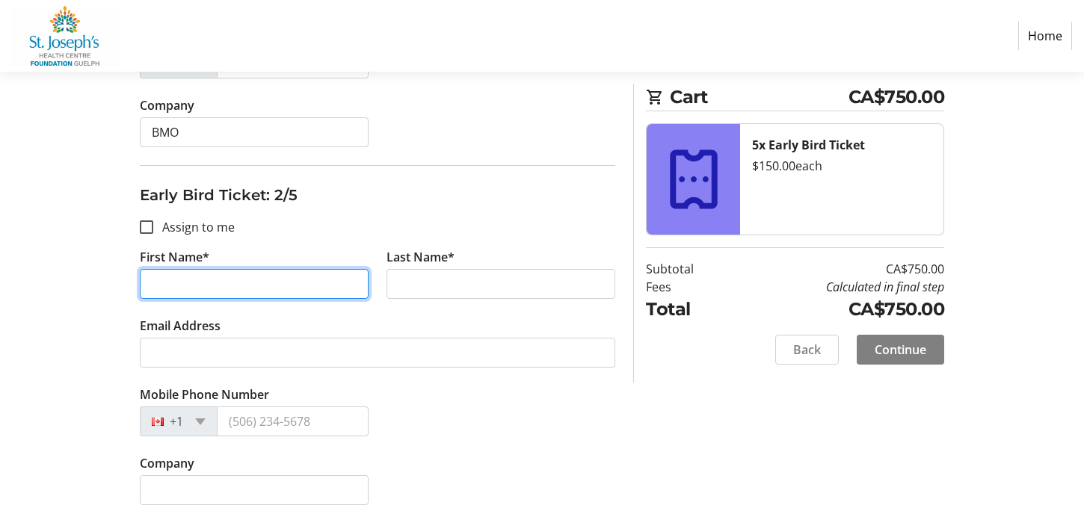
click at [215, 284] on input "First Name*" at bounding box center [254, 284] width 229 height 30
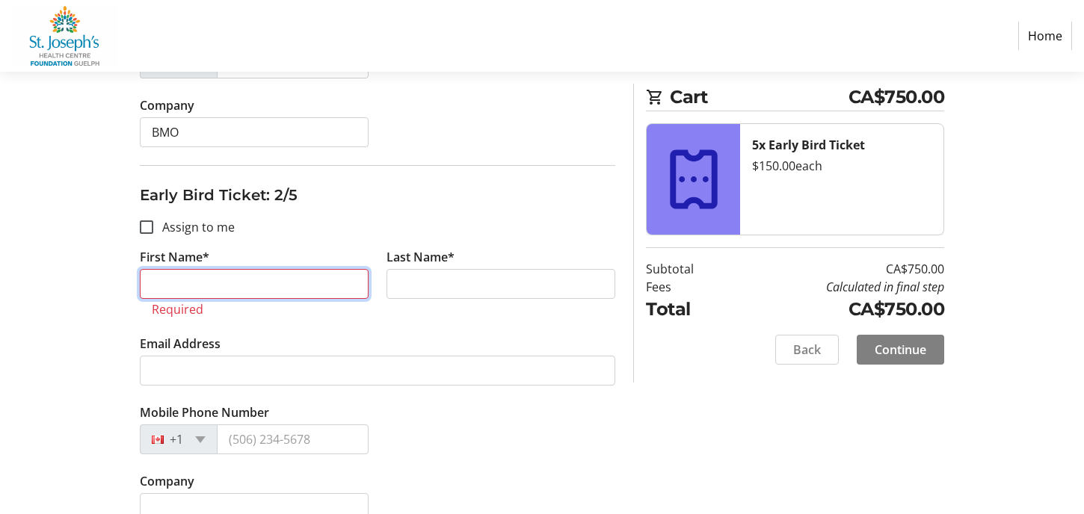
click at [244, 280] on input "First Name*" at bounding box center [254, 284] width 229 height 30
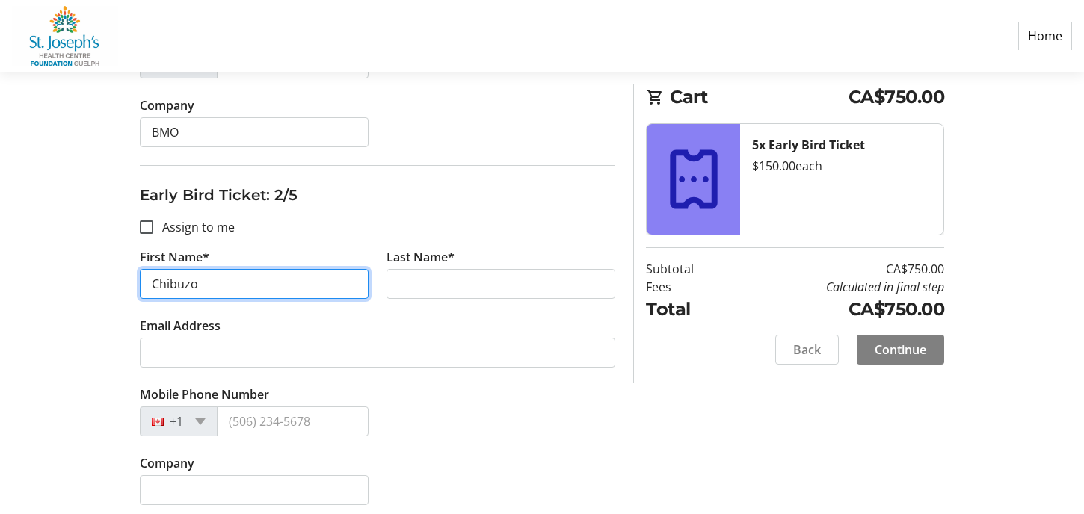
type input "Chibuzo"
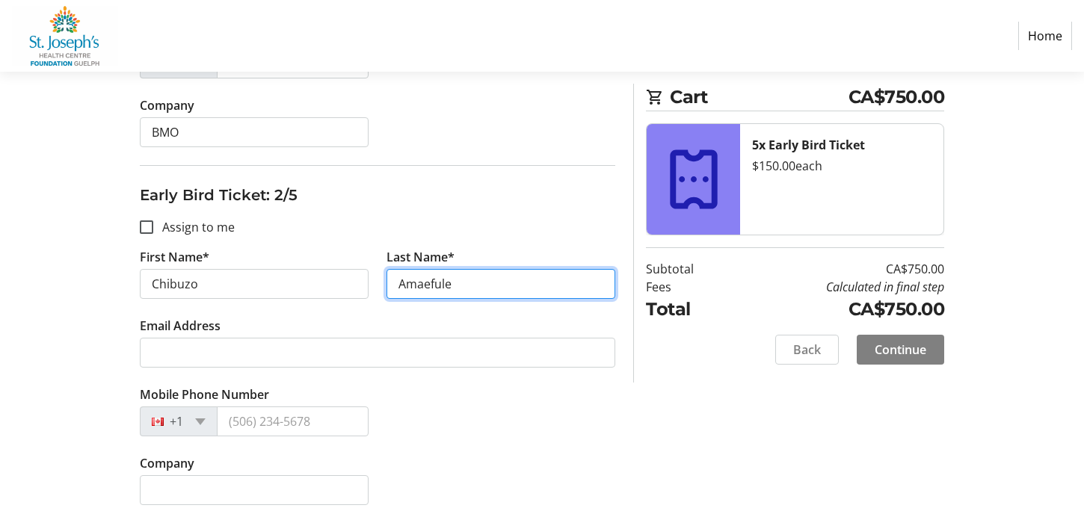
type input "Amaefule"
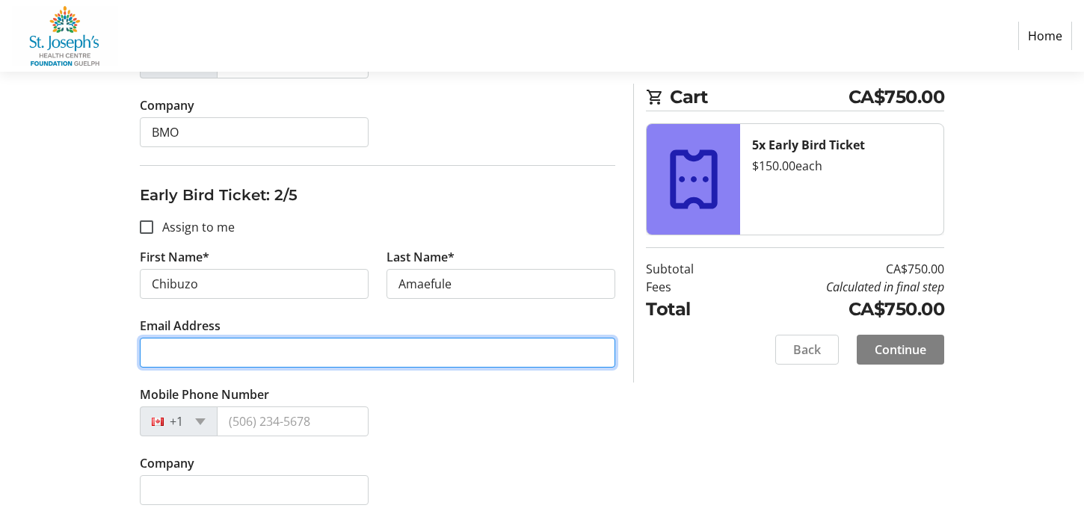
click at [291, 342] on input "Email Address" at bounding box center [378, 353] width 476 height 30
type input "c"
type input "b"
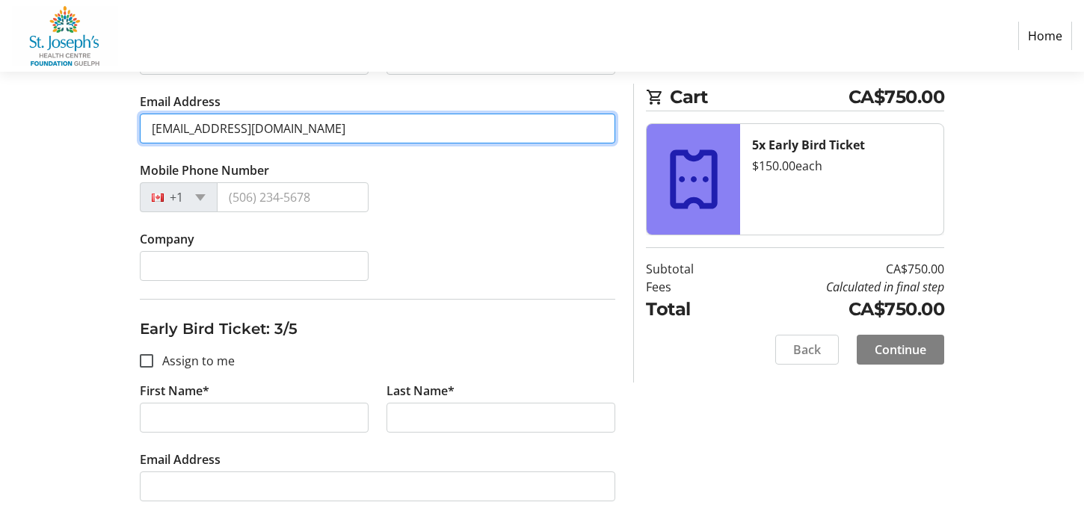
type input "[EMAIL_ADDRESS][DOMAIN_NAME]"
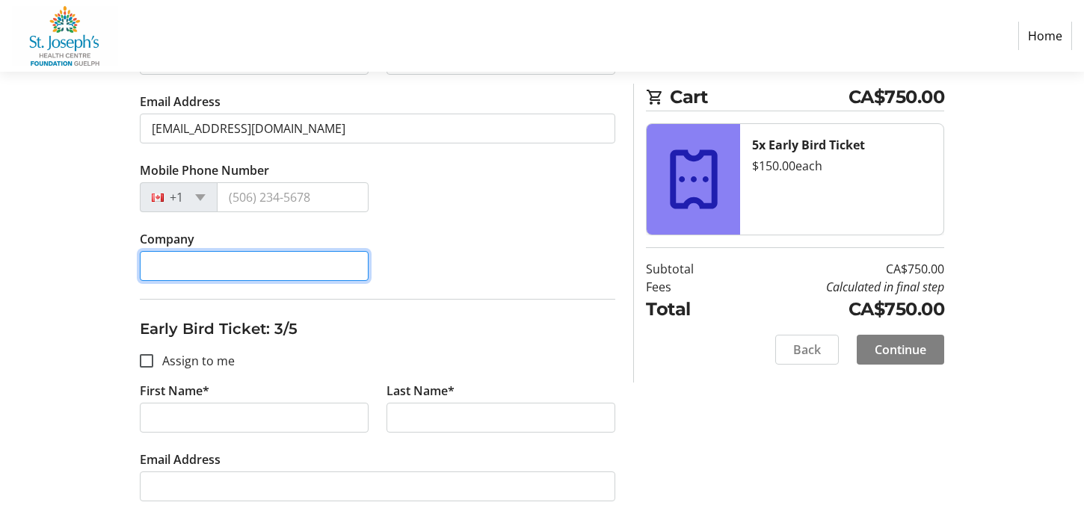
click at [200, 269] on input "Company" at bounding box center [254, 266] width 229 height 30
type input "BMO"
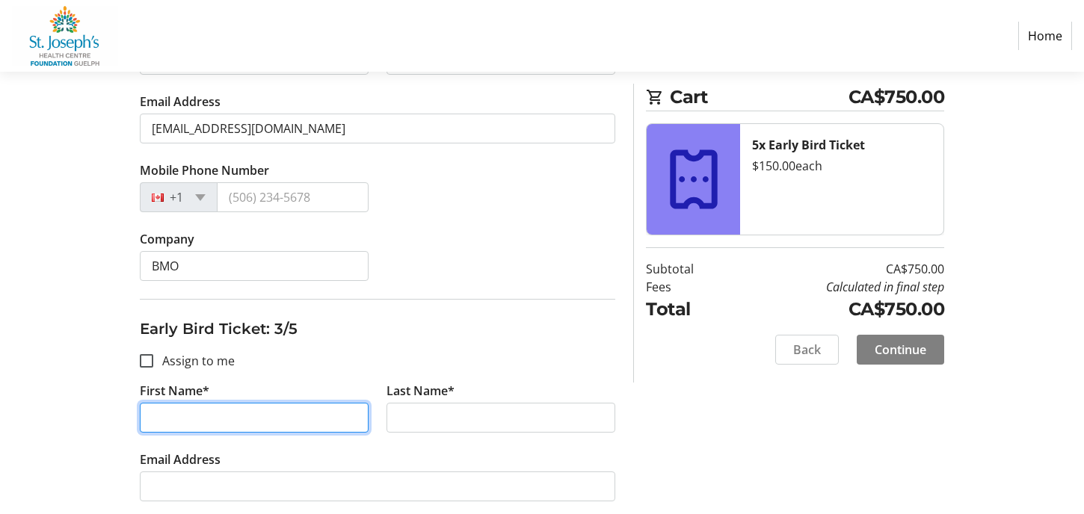
click at [231, 422] on input "First Name*" at bounding box center [254, 418] width 229 height 30
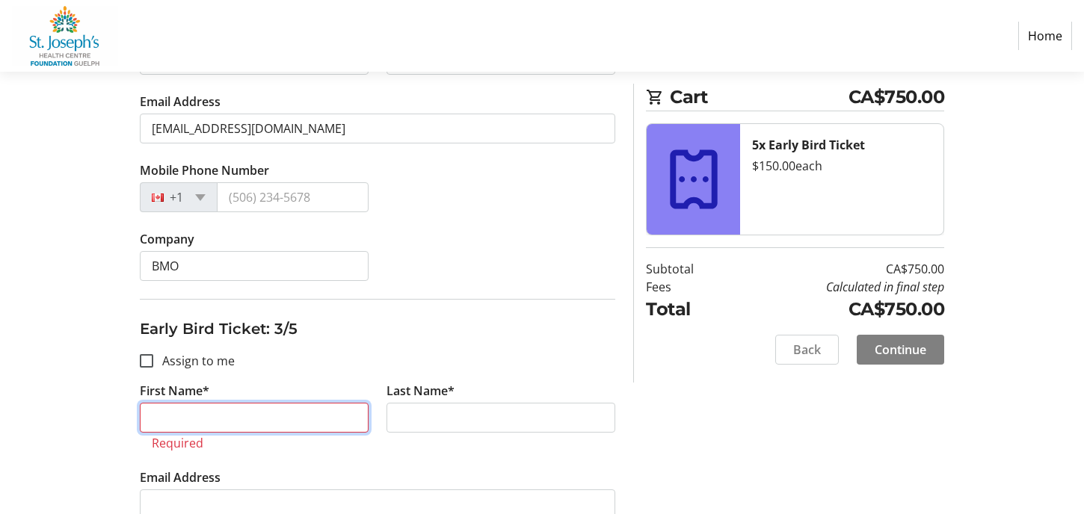
click at [283, 413] on input "First Name*" at bounding box center [254, 418] width 229 height 30
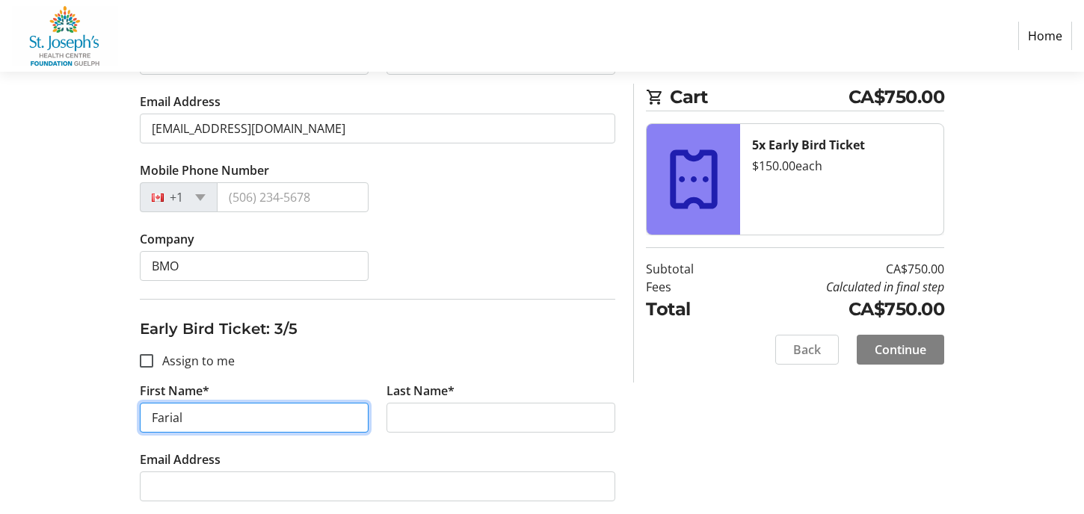
type input "Farial"
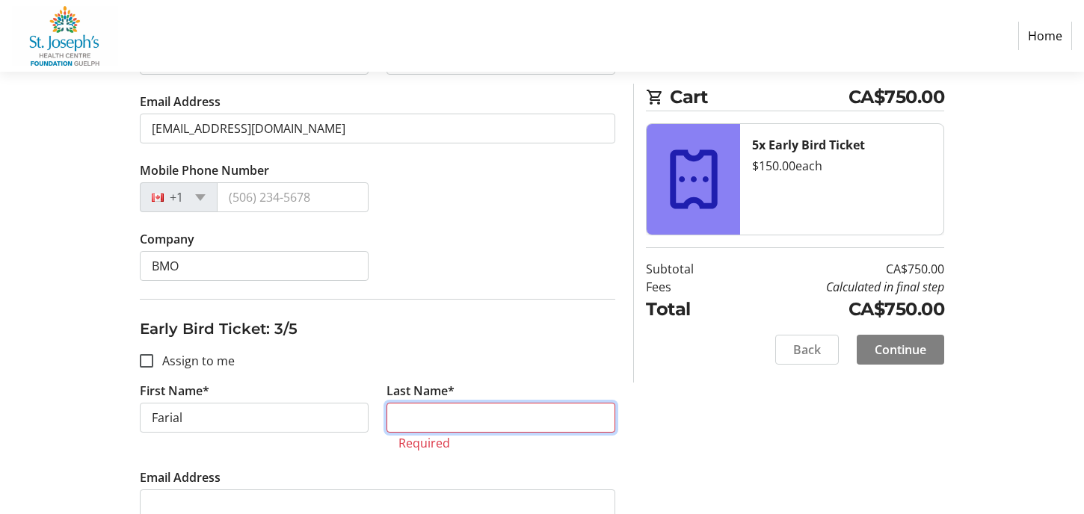
click at [453, 417] on input "Last Name*" at bounding box center [501, 418] width 229 height 30
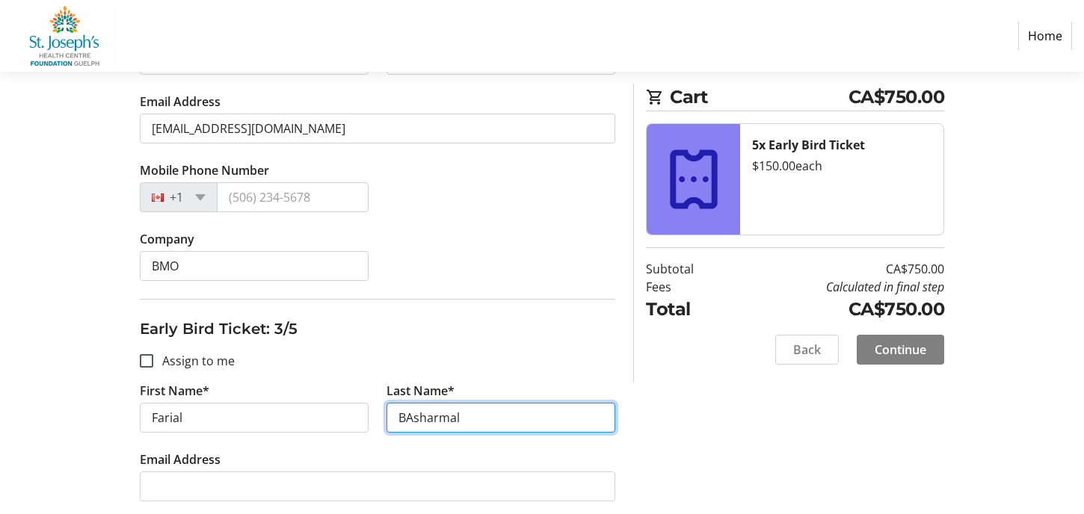
scroll to position [897, 0]
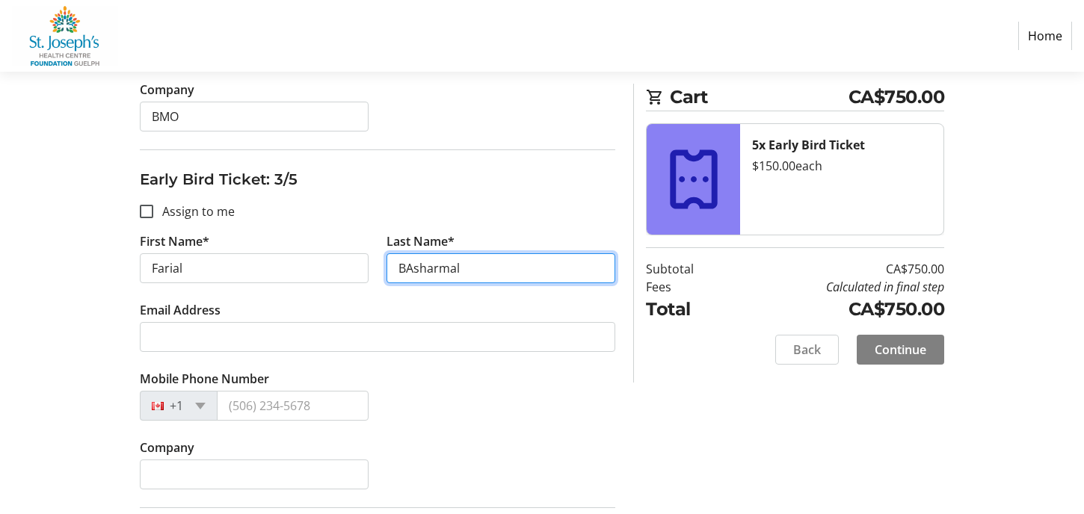
click at [408, 265] on input "BAsharmal" at bounding box center [501, 268] width 229 height 30
type input "Basharmal"
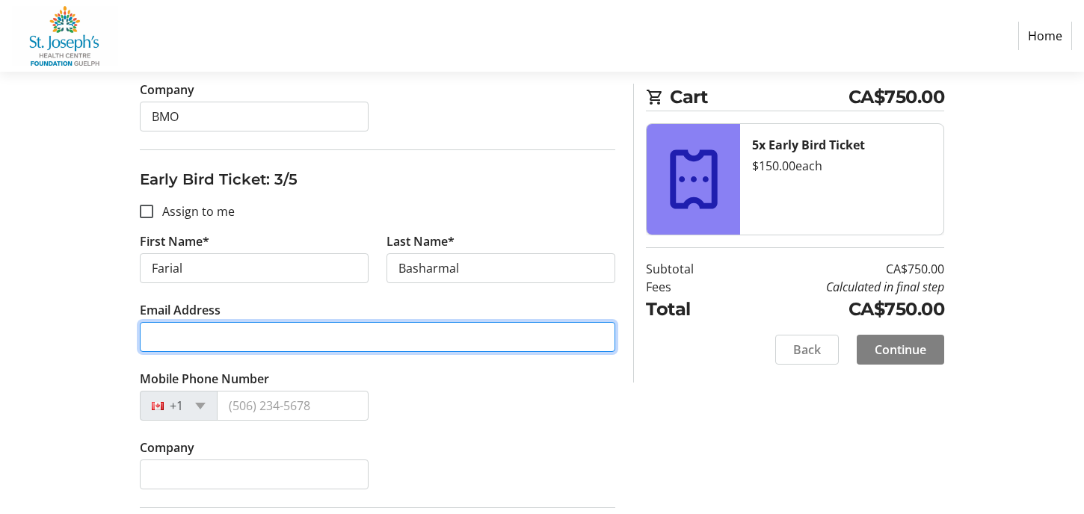
click at [168, 332] on input "Email Address" at bounding box center [378, 337] width 476 height 30
type input "[EMAIL_ADDRESS][DOMAIN_NAME]"
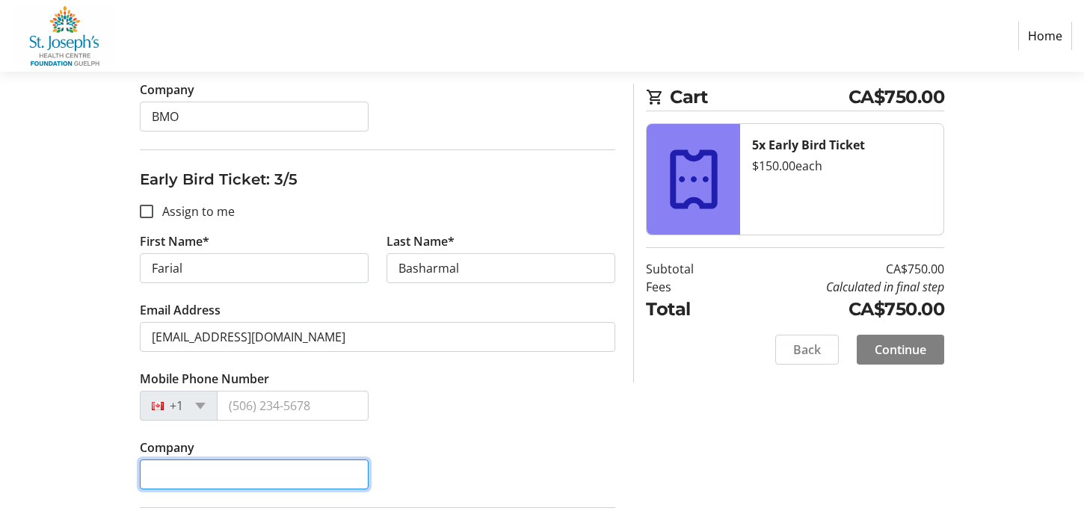
click at [208, 467] on input "Company" at bounding box center [254, 475] width 229 height 30
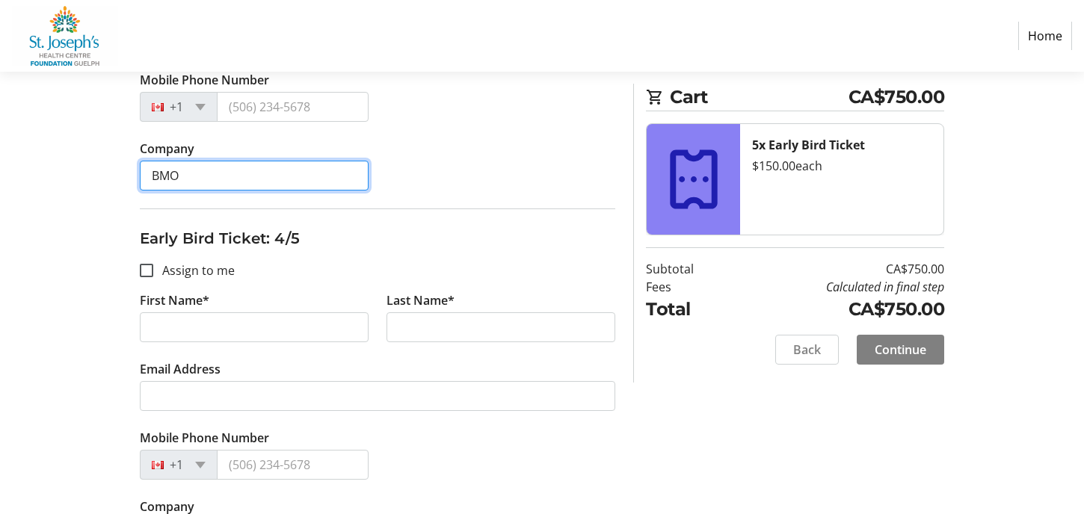
type input "BMO"
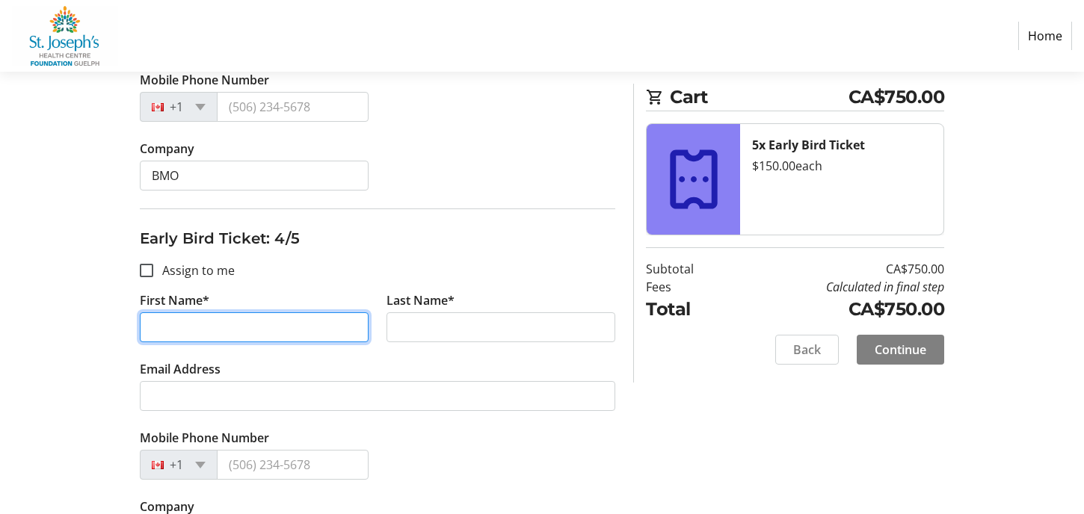
click at [229, 319] on input "First Name*" at bounding box center [254, 328] width 229 height 30
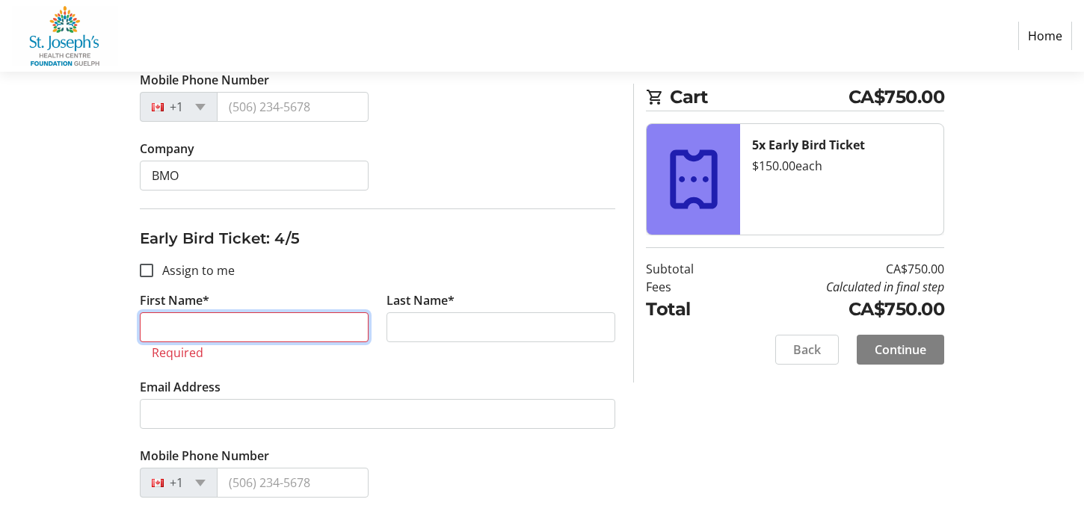
click at [281, 318] on input "First Name*" at bounding box center [254, 328] width 229 height 30
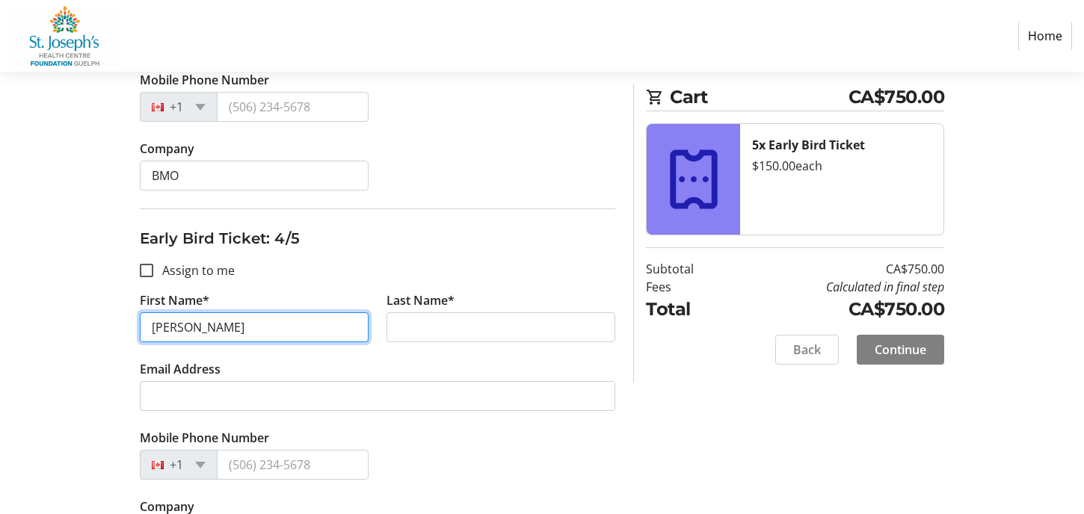
type input "[PERSON_NAME]"
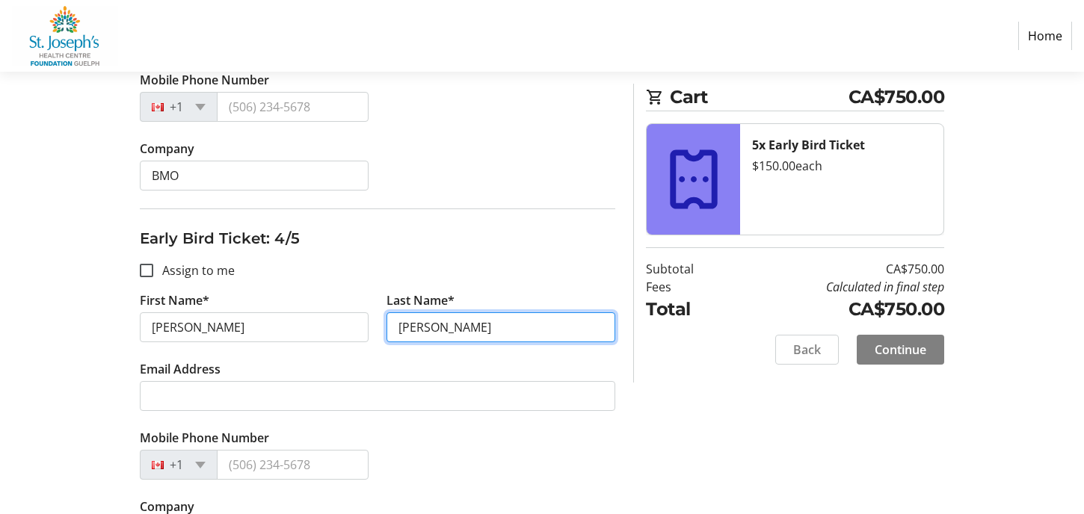
type input "[PERSON_NAME]"
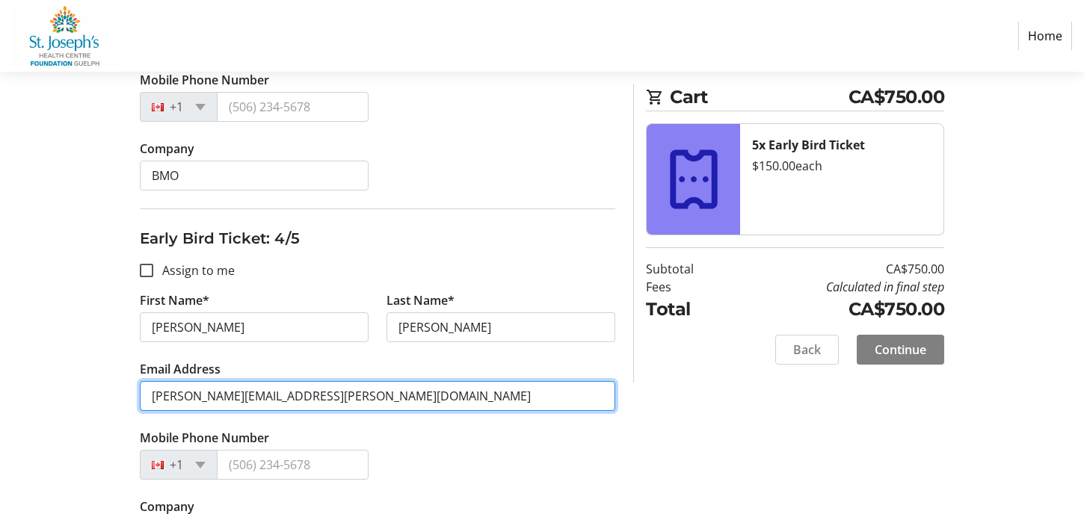
scroll to position [1421, 0]
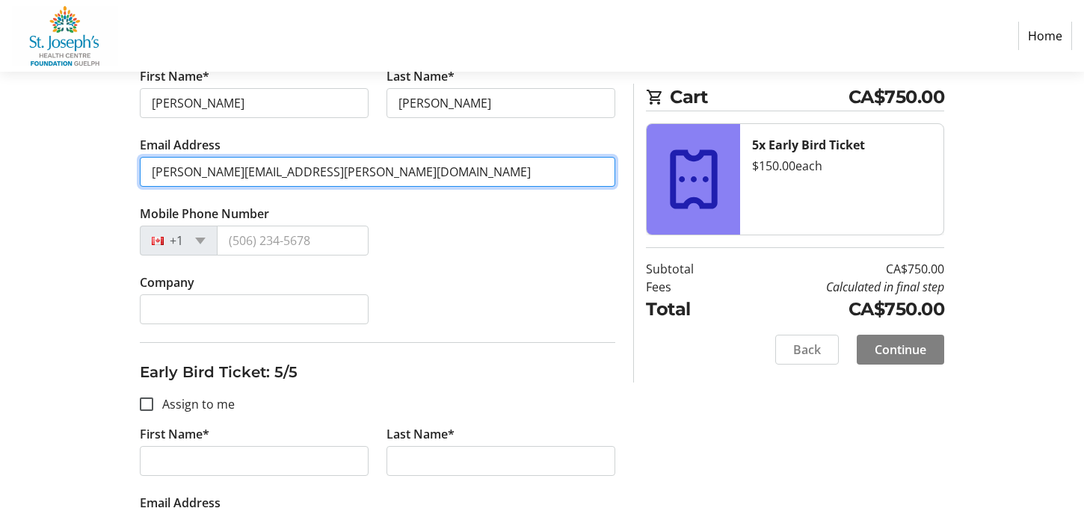
type input "[PERSON_NAME][EMAIL_ADDRESS][PERSON_NAME][DOMAIN_NAME]"
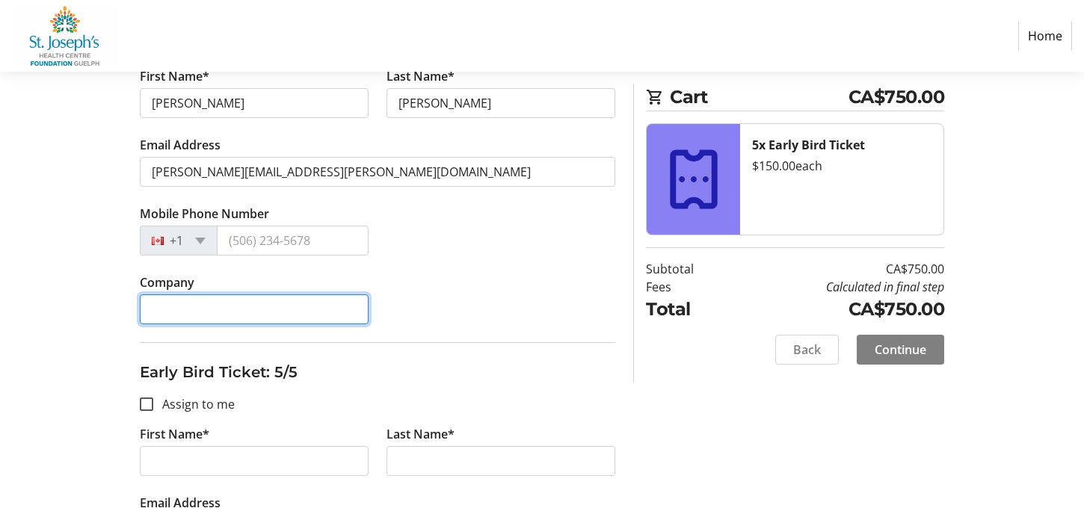
click at [241, 301] on input "Company" at bounding box center [254, 310] width 229 height 30
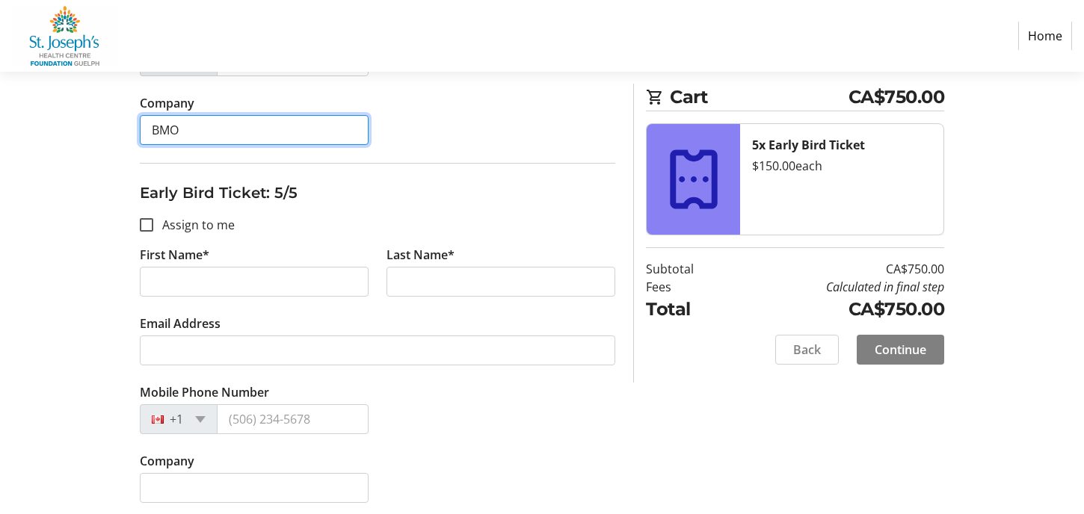
type input "BMO"
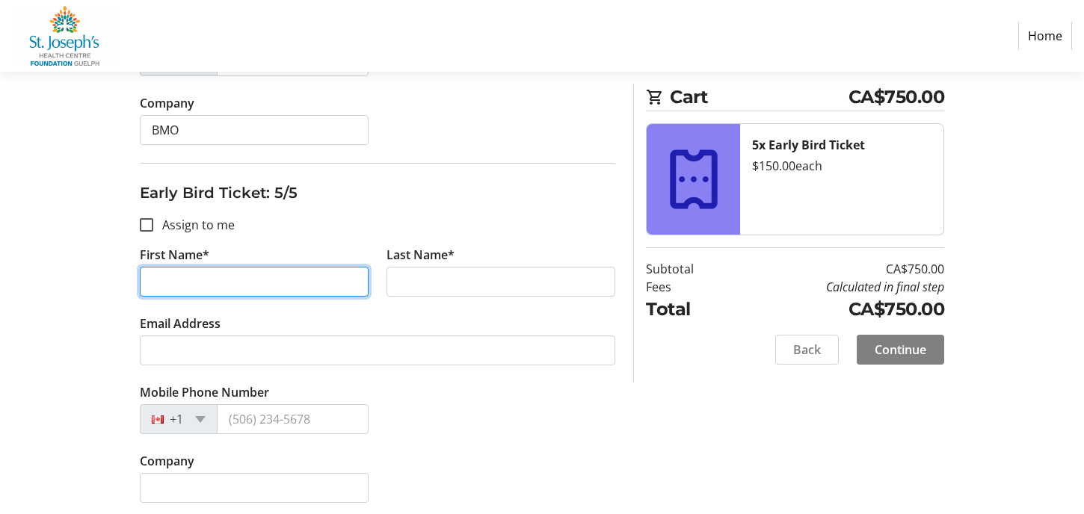
click at [211, 278] on input "First Name*" at bounding box center [254, 282] width 229 height 30
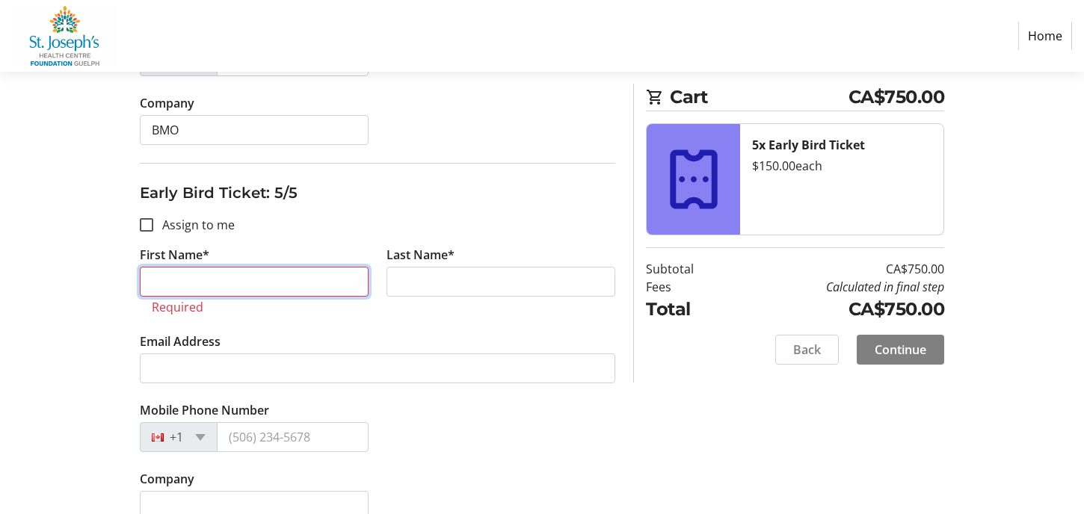
click at [215, 267] on input "First Name*" at bounding box center [254, 282] width 229 height 30
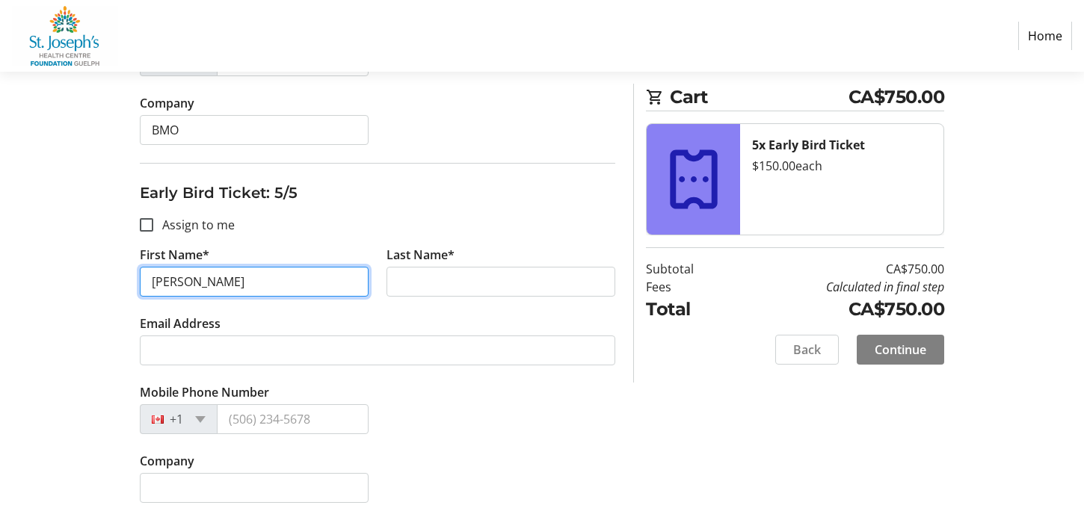
type input "[PERSON_NAME]"
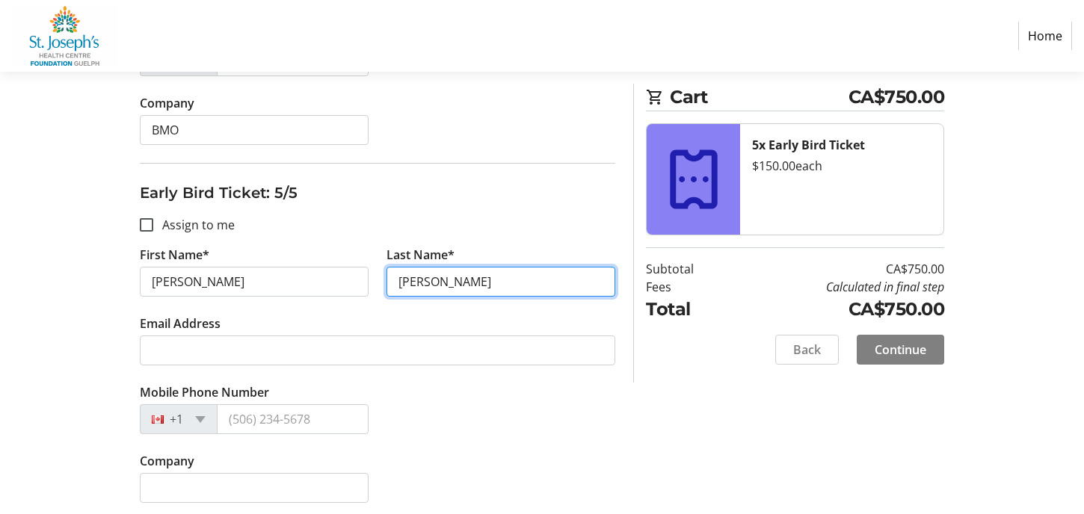
type input "[PERSON_NAME]"
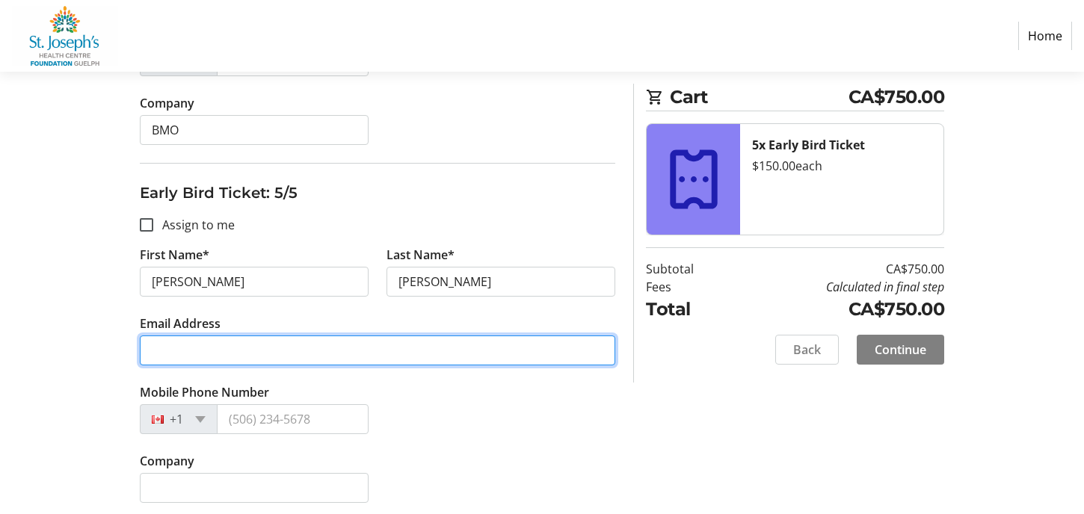
click at [225, 338] on input "Email Address" at bounding box center [378, 351] width 476 height 30
type input "[PERSON_NAME][EMAIL_ADDRESS][PERSON_NAME][DOMAIN_NAME]"
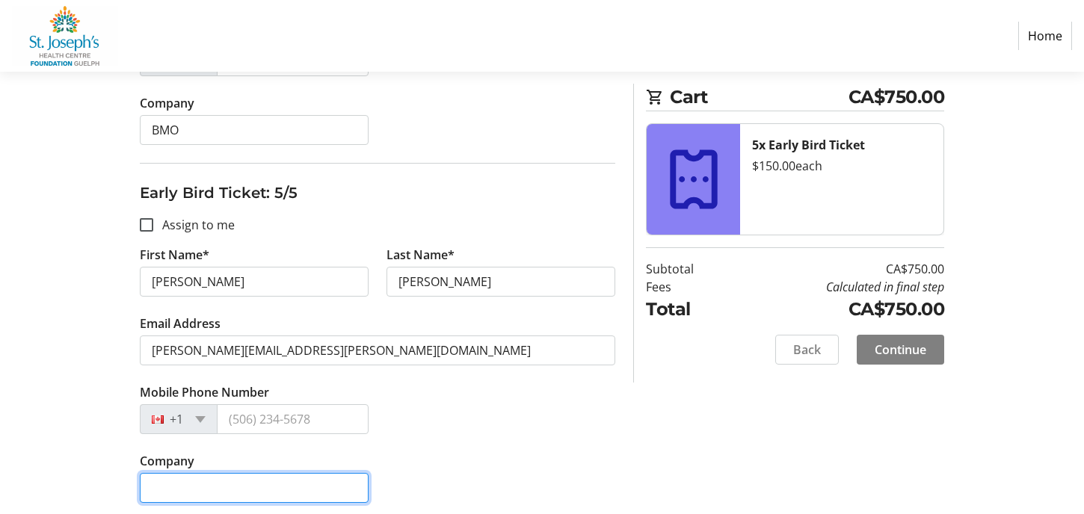
click at [245, 485] on input "Company" at bounding box center [254, 488] width 229 height 30
type input "BMO"
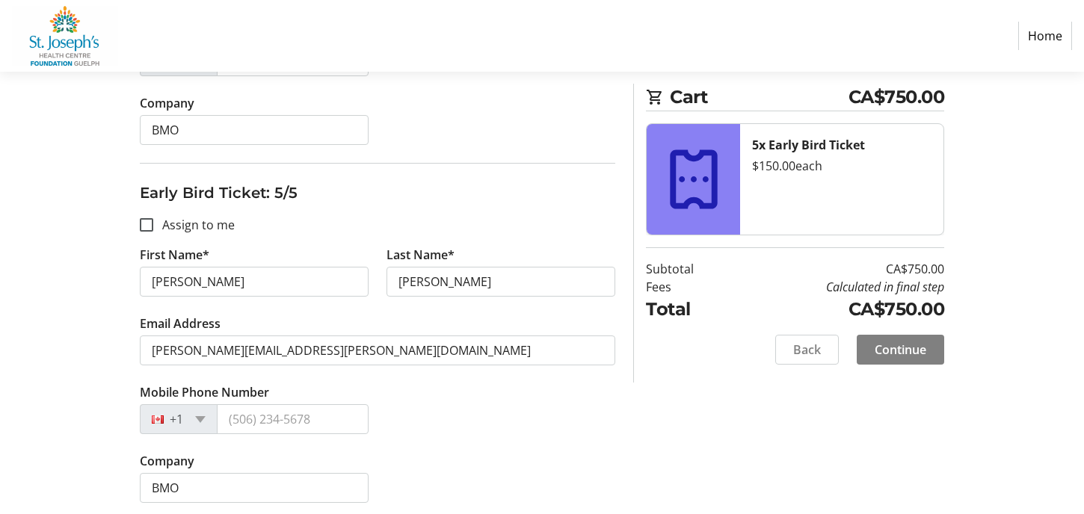
drag, startPoint x: 464, startPoint y: 162, endPoint x: 461, endPoint y: 155, distance: 8.1
click at [465, 163] on fieldset "Early Bird Ticket: 5/5 Assign to me First Name* [PERSON_NAME] Last Name* [PERSO…" at bounding box center [378, 342] width 476 height 358
click at [914, 353] on span "Continue" at bounding box center [901, 350] width 52 height 18
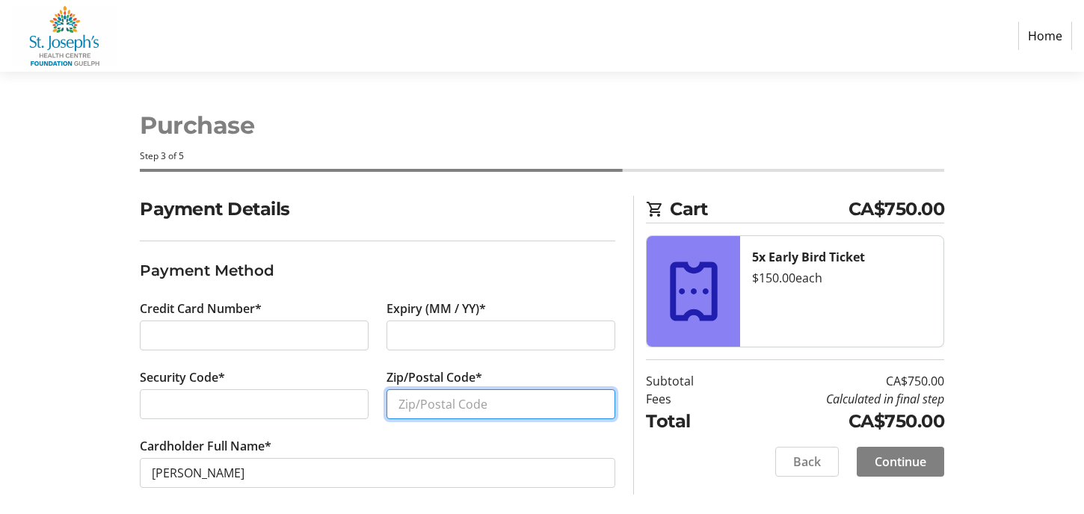
click at [480, 405] on input "Zip/Postal Code*" at bounding box center [501, 405] width 229 height 30
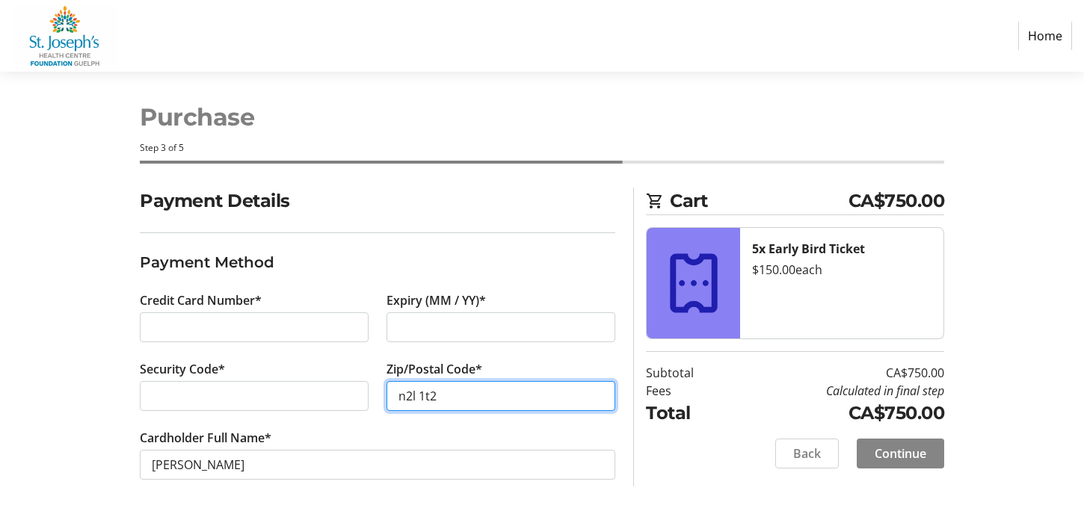
type input "n2l 1t2"
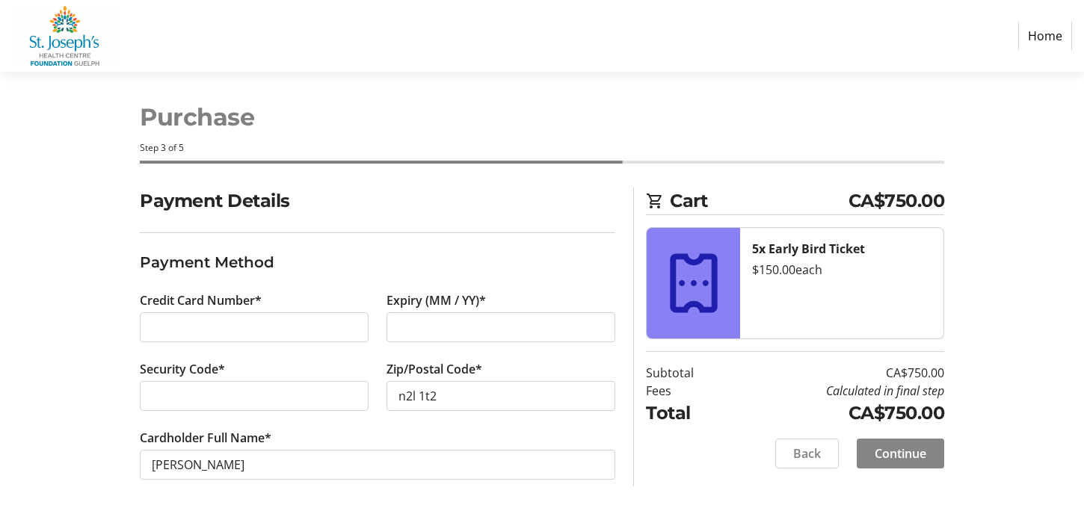
click at [901, 447] on span "Continue" at bounding box center [901, 454] width 52 height 18
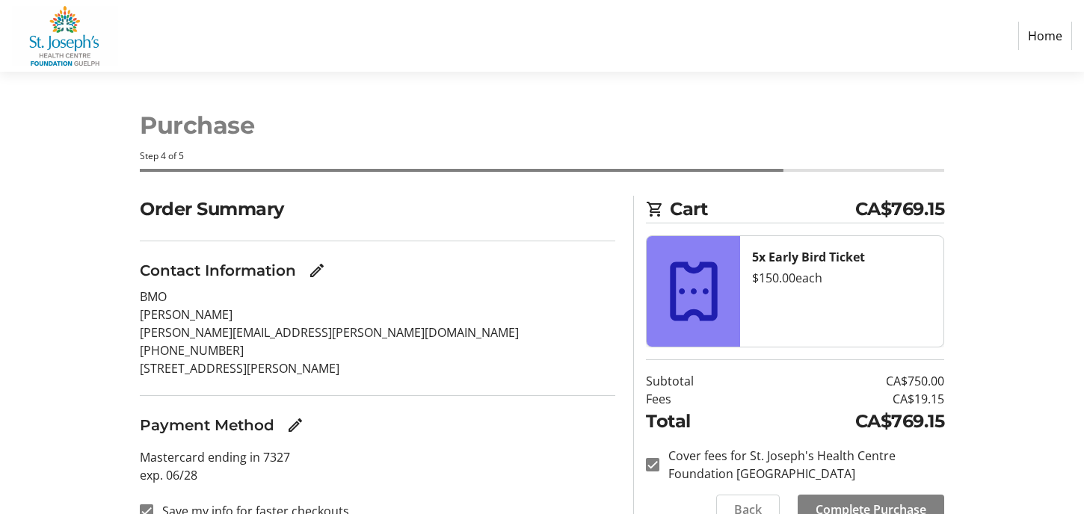
scroll to position [67, 0]
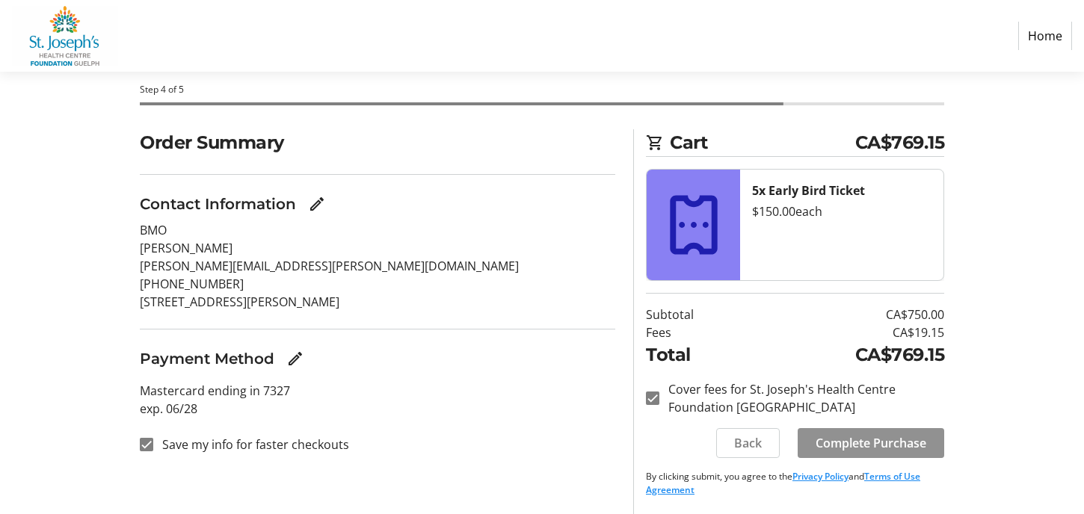
click at [879, 440] on span "Complete Purchase" at bounding box center [871, 443] width 111 height 18
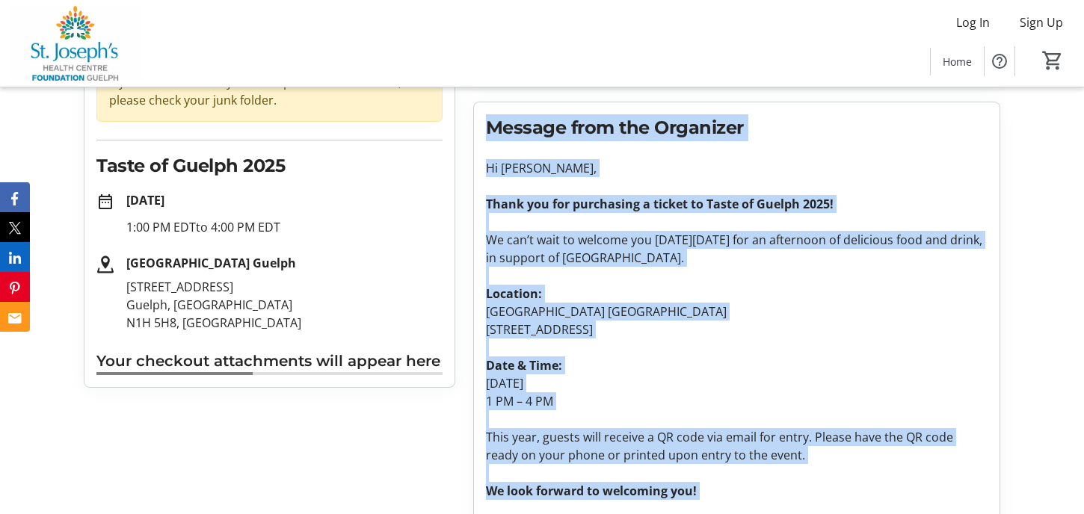
scroll to position [267, 0]
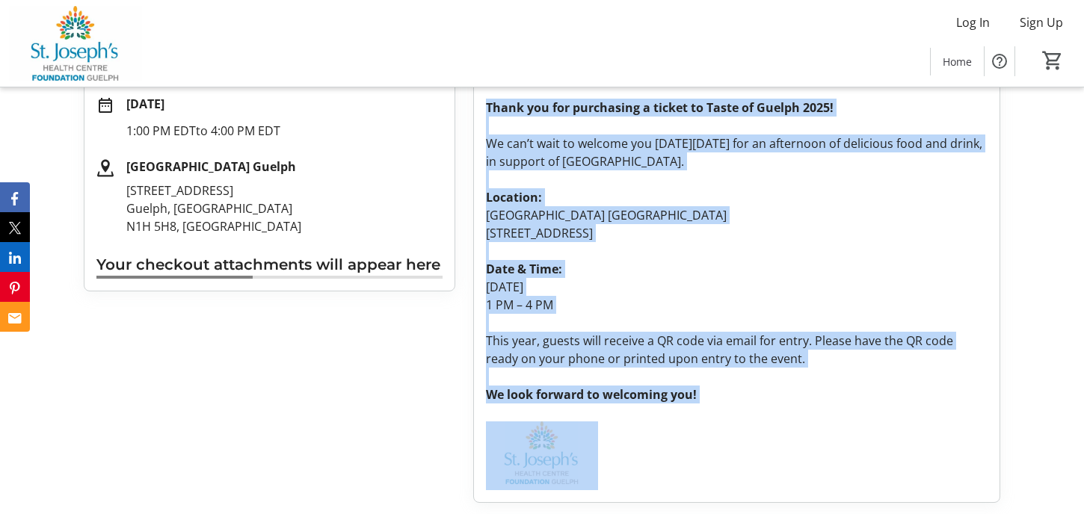
drag, startPoint x: 486, startPoint y: 253, endPoint x: 864, endPoint y: 534, distance: 471.4
click at [864, 514] on html "Log In Sign Up Home 0 Home Purchase Complete! check_circle Your receipt has bee…" at bounding box center [542, 124] width 1084 height 782
copy tr-organization-message "Message from the Organizer Hi [PERSON_NAME], Thank you for purchasing a ticket …"
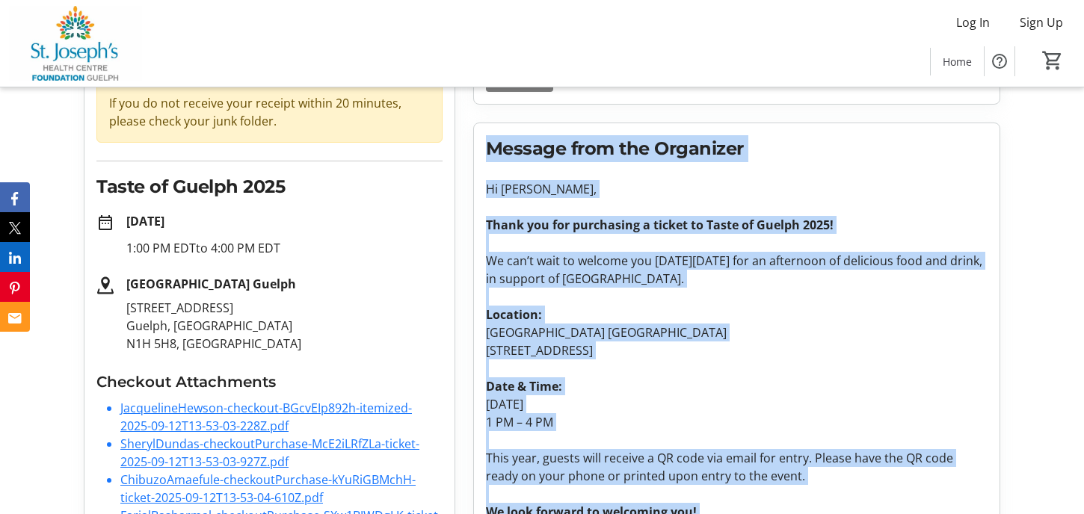
scroll to position [286, 0]
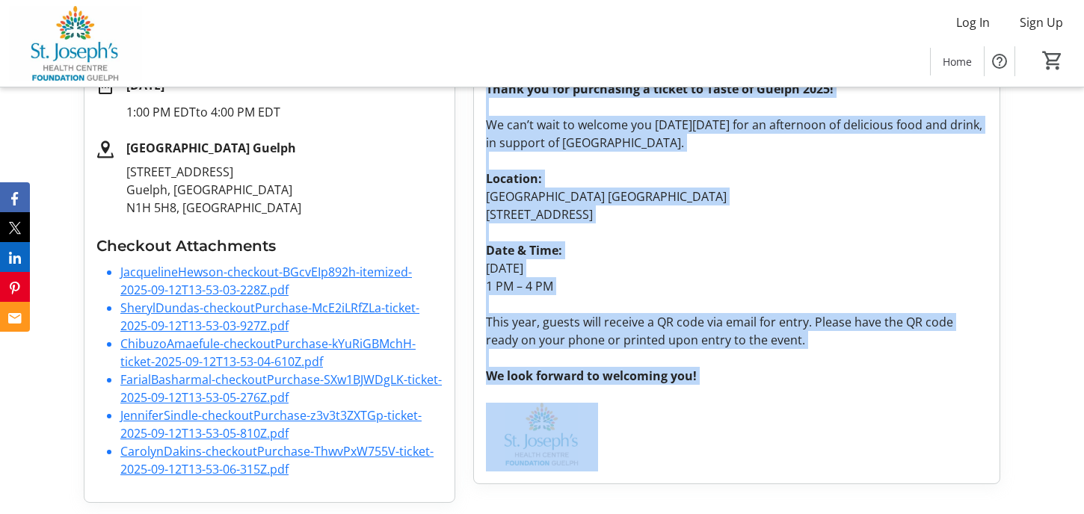
click at [248, 304] on link "SherylDundas-checkoutPurchase-McE2iLRfZLa-ticket-2025-09-12T13-53-03-927Z.pdf" at bounding box center [269, 317] width 299 height 34
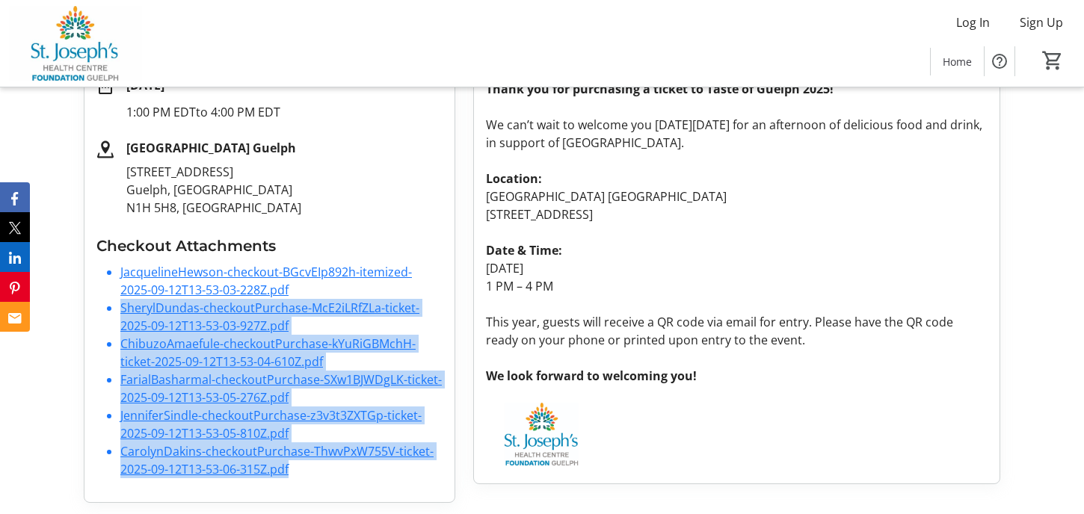
drag, startPoint x: 308, startPoint y: 470, endPoint x: 117, endPoint y: 304, distance: 252.9
click at [116, 304] on ul "JacquelineHewson-checkout-BGcvEIp892h-itemized-2025-09-12T13-53-03-228Z.pdf She…" at bounding box center [269, 370] width 346 height 215
drag, startPoint x: 117, startPoint y: 304, endPoint x: 179, endPoint y: 327, distance: 66.0
click at [252, 378] on link "FarialBasharmal-checkoutPurchase-SXw1BJWDgLK-ticket-2025-09-12T13-53-05-276Z.pdf" at bounding box center [281, 389] width 322 height 34
drag, startPoint x: 303, startPoint y: 333, endPoint x: 313, endPoint y: 325, distance: 13.8
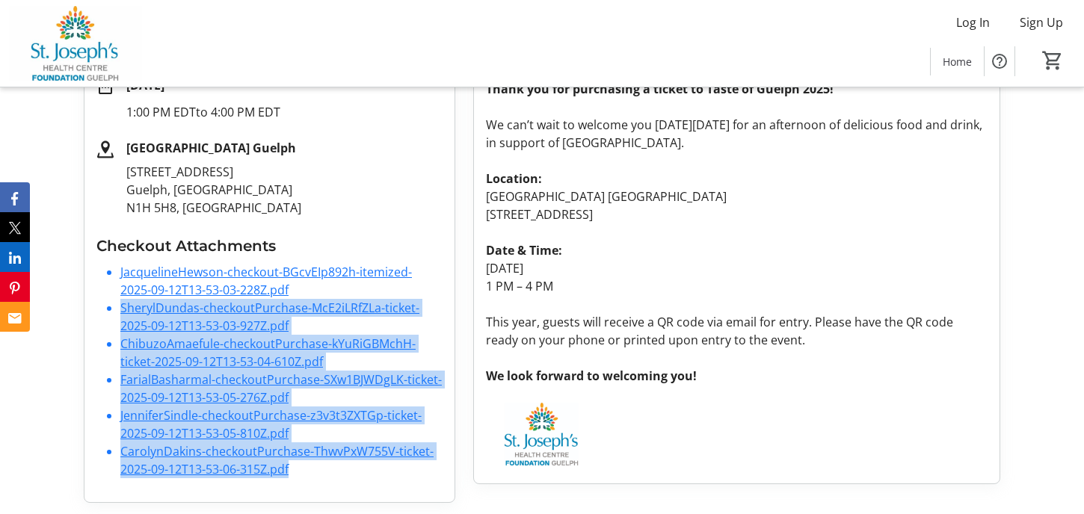
click at [304, 332] on ul "JacquelineHewson-checkout-BGcvEIp892h-itemized-2025-09-12T13-53-03-228Z.pdf She…" at bounding box center [269, 370] width 346 height 215
click at [314, 322] on li "SherylDundas-checkoutPurchase-McE2iLRfZLa-ticket-2025-09-12T13-53-03-927Z.pdf" at bounding box center [281, 317] width 322 height 36
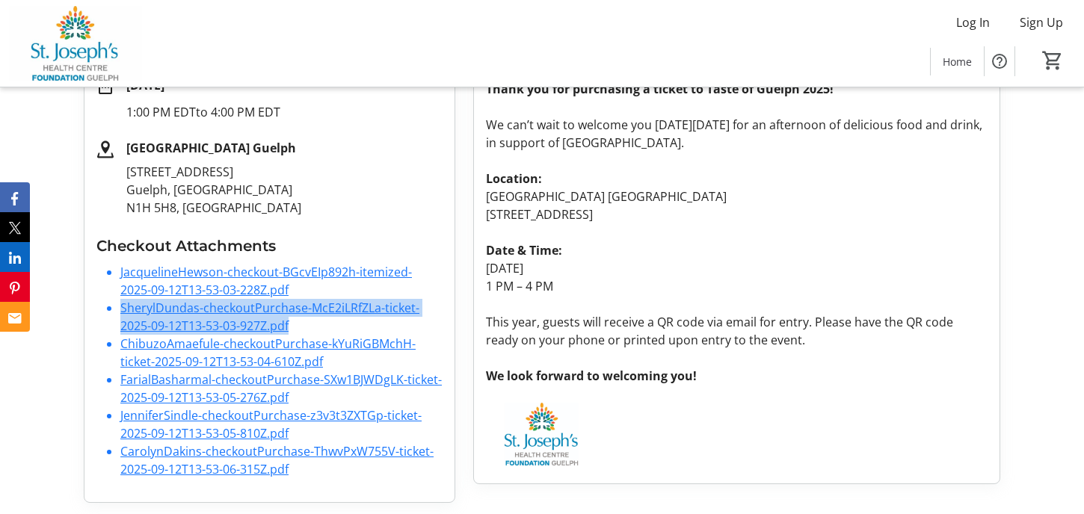
drag, startPoint x: 292, startPoint y: 327, endPoint x: 116, endPoint y: 308, distance: 177.5
click at [116, 308] on ul "JacquelineHewson-checkout-BGcvEIp892h-itemized-2025-09-12T13-53-03-228Z.pdf She…" at bounding box center [269, 370] width 346 height 215
drag, startPoint x: 116, startPoint y: 308, endPoint x: 164, endPoint y: 310, distance: 47.9
click at [224, 310] on link "SherylDundas-checkoutPurchase-McE2iLRfZLa-ticket-2025-09-12T13-53-03-927Z.pdf" at bounding box center [269, 317] width 299 height 34
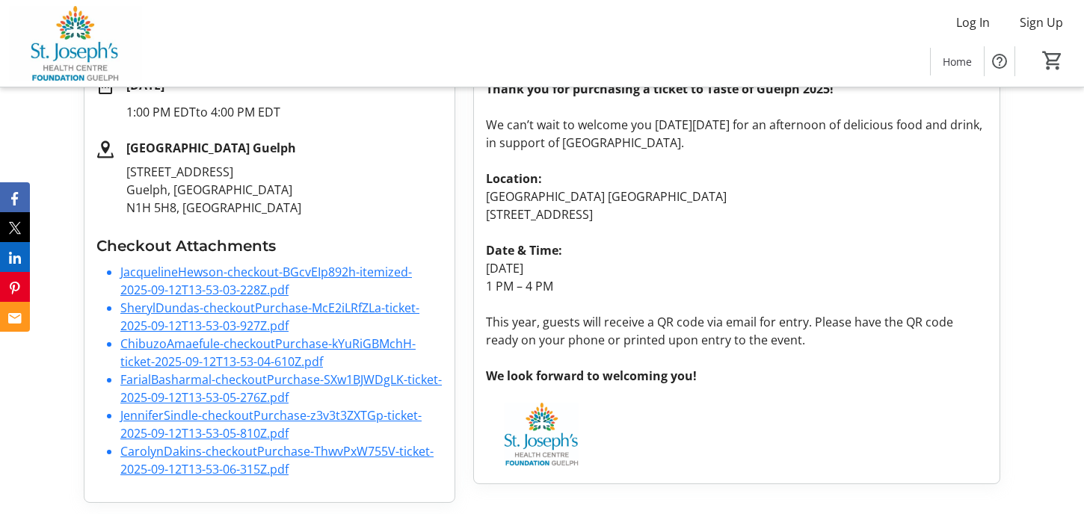
click at [304, 478] on div "Purchase Complete! check_circle Your receipt has been sent to your email. If yo…" at bounding box center [269, 176] width 370 height 651
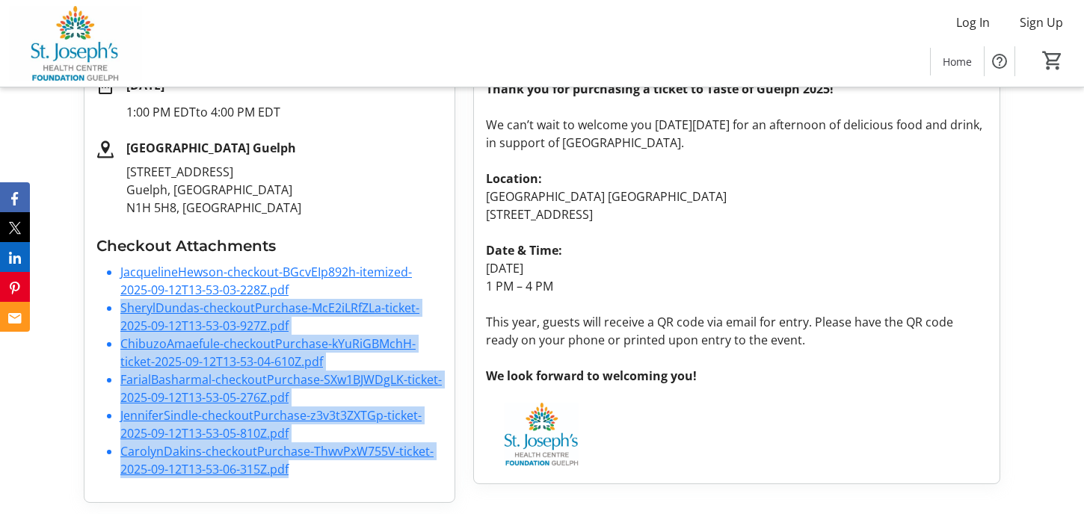
drag, startPoint x: 309, startPoint y: 472, endPoint x: 121, endPoint y: 307, distance: 250.1
click at [121, 307] on ul "JacquelineHewson-checkout-BGcvEIp892h-itemized-2025-09-12T13-53-03-228Z.pdf She…" at bounding box center [269, 370] width 346 height 215
drag, startPoint x: 121, startPoint y: 307, endPoint x: 173, endPoint y: 332, distance: 58.2
click at [339, 408] on link "JenniferSindle-checkoutPurchase-z3v3t3ZXTGp-ticket-2025-09-12T13-53-05-810Z.pdf" at bounding box center [270, 425] width 301 height 34
click at [330, 483] on div "Purchase Complete! check_circle Your receipt has been sent to your email. If yo…" at bounding box center [269, 176] width 370 height 651
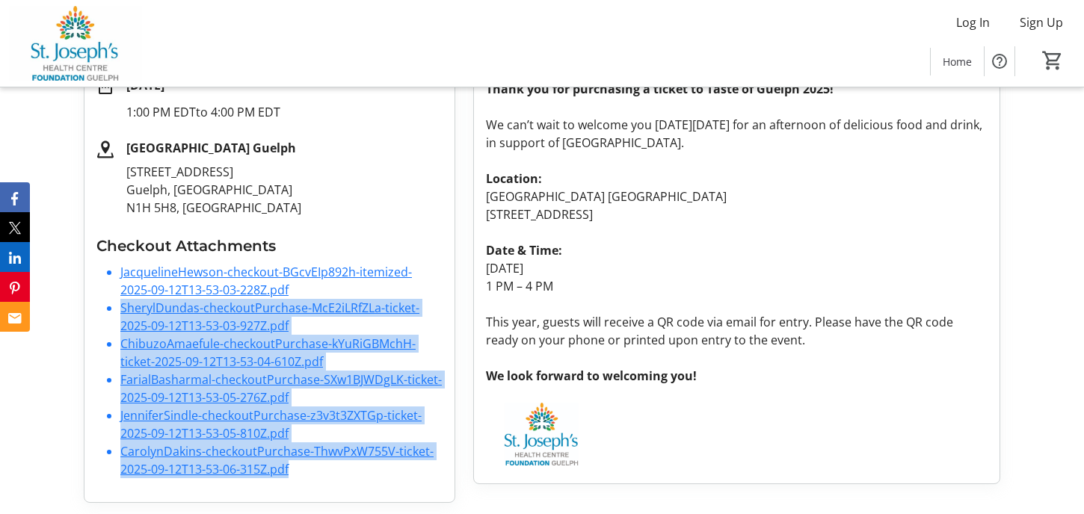
drag, startPoint x: 304, startPoint y: 445, endPoint x: 301, endPoint y: 435, distance: 10.4
click at [304, 443] on link "CarolynDakins-checkoutPurchase-ThwvPxW755V-ticket-2025-09-12T13-53-06-315Z.pdf" at bounding box center [276, 460] width 313 height 34
drag, startPoint x: 259, startPoint y: 372, endPoint x: 259, endPoint y: 352, distance: 19.5
click at [259, 372] on link "FarialBasharmal-checkoutPurchase-SXw1BJWDgLK-ticket-2025-09-12T13-53-05-276Z.pdf" at bounding box center [281, 389] width 322 height 34
click at [263, 327] on link "SherylDundas-checkoutPurchase-McE2iLRfZLa-ticket-2025-09-12T13-53-03-927Z.pdf" at bounding box center [269, 317] width 299 height 34
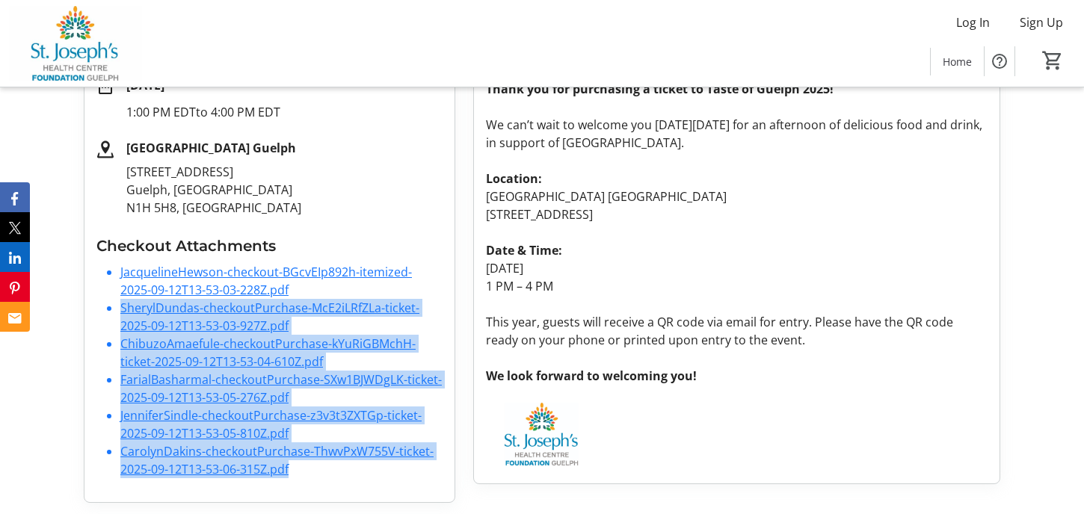
click at [305, 324] on li "SherylDundas-checkoutPurchase-McE2iLRfZLa-ticket-2025-09-12T13-53-03-927Z.pdf" at bounding box center [281, 317] width 322 height 36
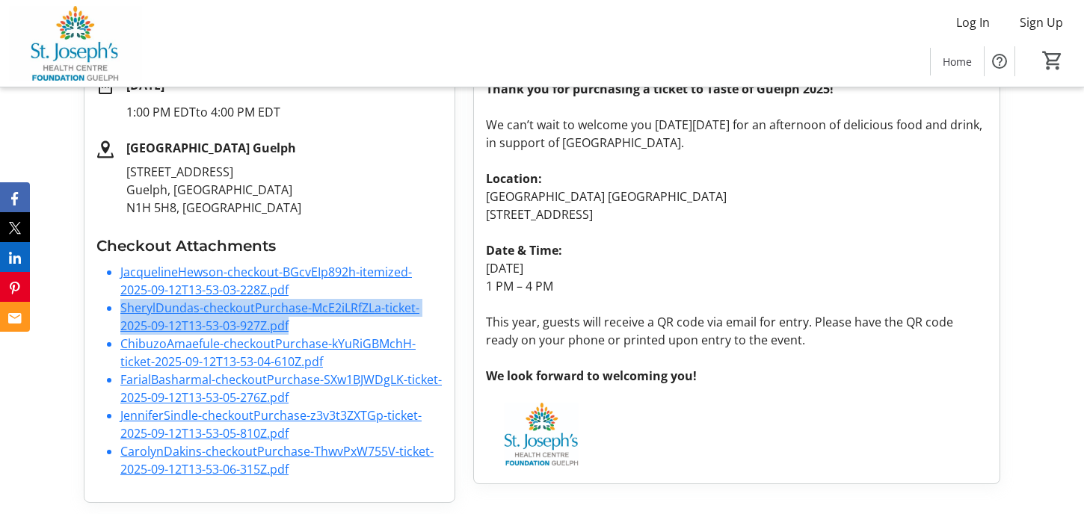
drag, startPoint x: 304, startPoint y: 323, endPoint x: 122, endPoint y: 307, distance: 182.4
click at [122, 307] on li "SherylDundas-checkoutPurchase-McE2iLRfZLa-ticket-2025-09-12T13-53-03-927Z.pdf" at bounding box center [281, 317] width 322 height 36
drag, startPoint x: 122, startPoint y: 307, endPoint x: 159, endPoint y: 310, distance: 36.8
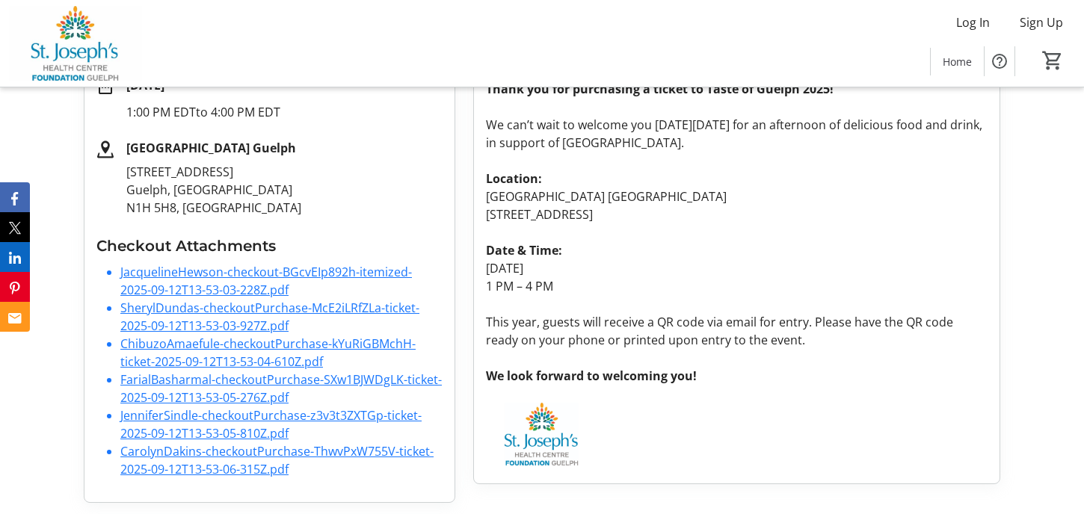
click at [301, 387] on li "FarialBasharmal-checkoutPurchase-SXw1BJWDgLK-ticket-2025-09-12T13-53-05-276Z.pdf" at bounding box center [281, 389] width 322 height 36
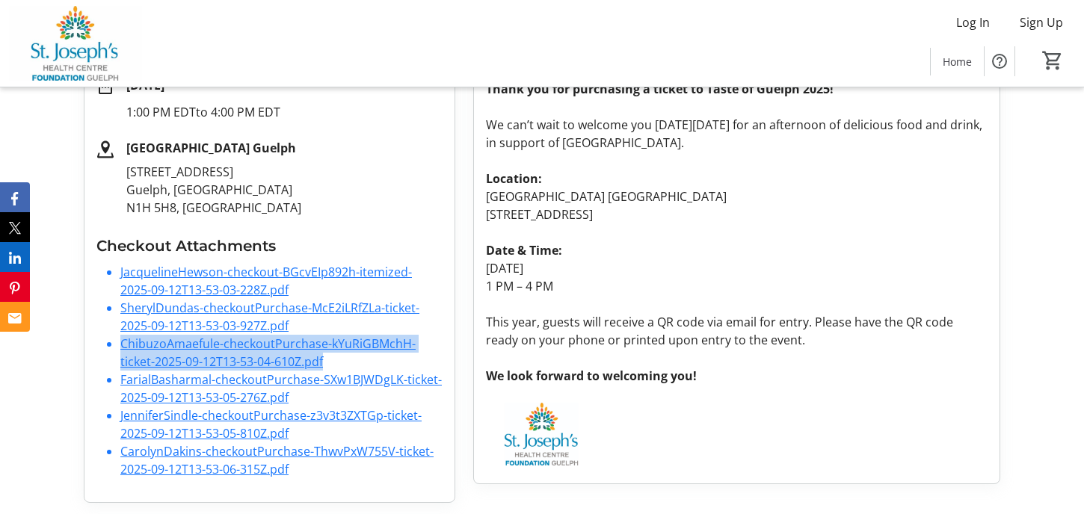
drag, startPoint x: 332, startPoint y: 366, endPoint x: 117, endPoint y: 347, distance: 216.2
click at [117, 347] on ul "JacquelineHewson-checkout-BGcvEIp892h-itemized-2025-09-12T13-53-03-228Z.pdf She…" at bounding box center [269, 370] width 346 height 215
drag, startPoint x: 117, startPoint y: 347, endPoint x: 191, endPoint y: 351, distance: 74.9
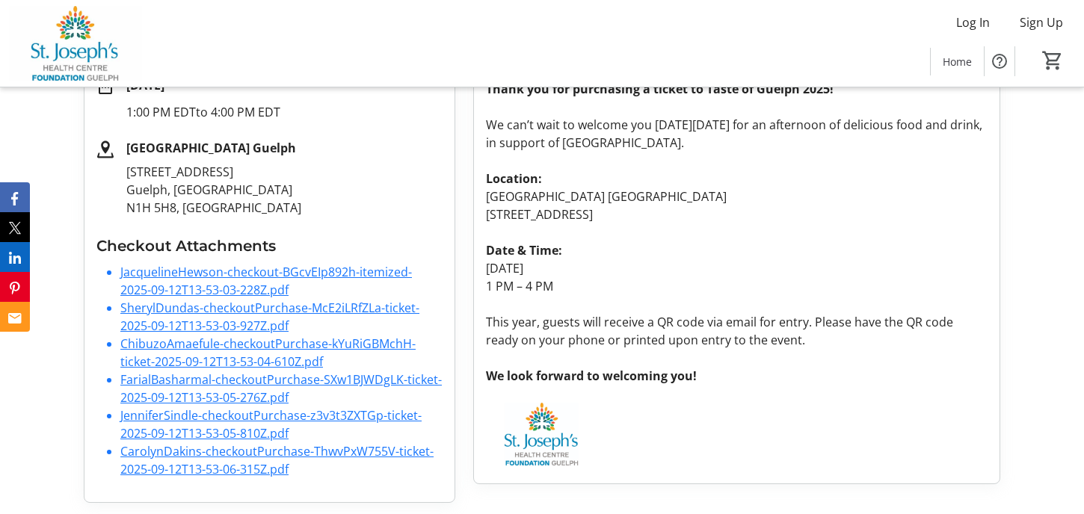
click at [338, 434] on li "JenniferSindle-checkoutPurchase-z3v3t3ZXTGp-ticket-2025-09-12T13-53-05-810Z.pdf" at bounding box center [281, 425] width 322 height 36
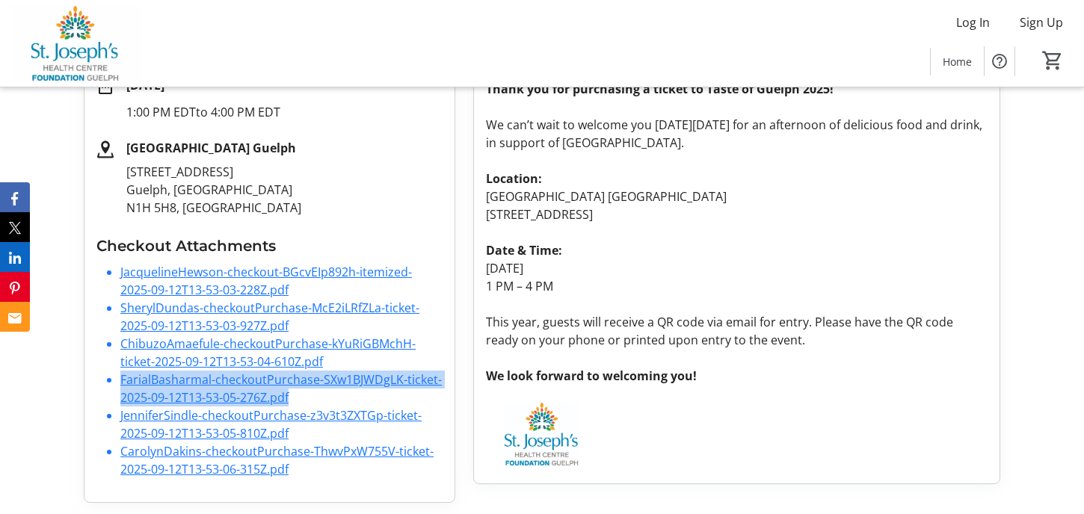
drag, startPoint x: 293, startPoint y: 400, endPoint x: 119, endPoint y: 380, distance: 175.4
click at [119, 380] on ul "JacquelineHewson-checkout-BGcvEIp892h-itemized-2025-09-12T13-53-03-228Z.pdf She…" at bounding box center [269, 370] width 346 height 215
drag, startPoint x: 119, startPoint y: 380, endPoint x: 167, endPoint y: 380, distance: 47.9
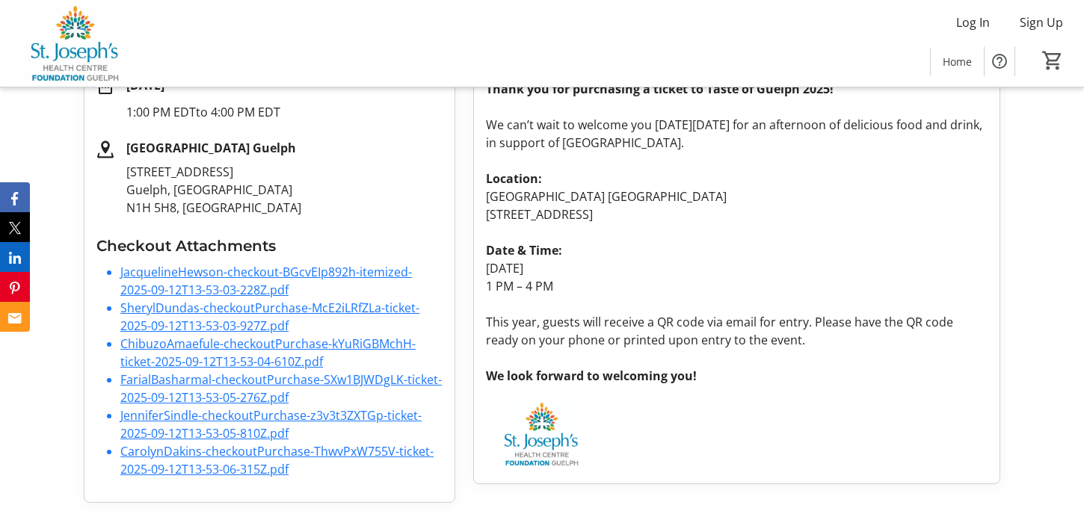
click at [336, 430] on li "JenniferSindle-checkoutPurchase-z3v3t3ZXTGp-ticket-2025-09-12T13-53-05-810Z.pdf" at bounding box center [281, 425] width 322 height 36
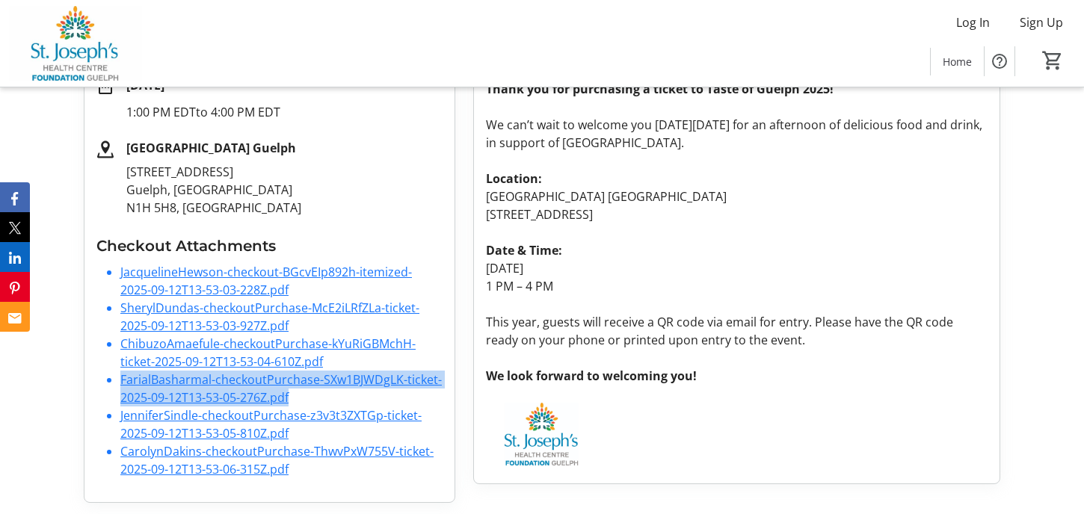
drag, startPoint x: 310, startPoint y: 399, endPoint x: 116, endPoint y: 386, distance: 194.1
click at [116, 386] on ul "JacquelineHewson-checkout-BGcvEIp892h-itemized-2025-09-12T13-53-03-228Z.pdf She…" at bounding box center [269, 370] width 346 height 215
drag, startPoint x: 116, startPoint y: 386, endPoint x: 173, endPoint y: 386, distance: 57.6
click at [309, 443] on link "CarolynDakins-checkoutPurchase-ThwvPxW755V-ticket-2025-09-12T13-53-06-315Z.pdf" at bounding box center [276, 460] width 313 height 34
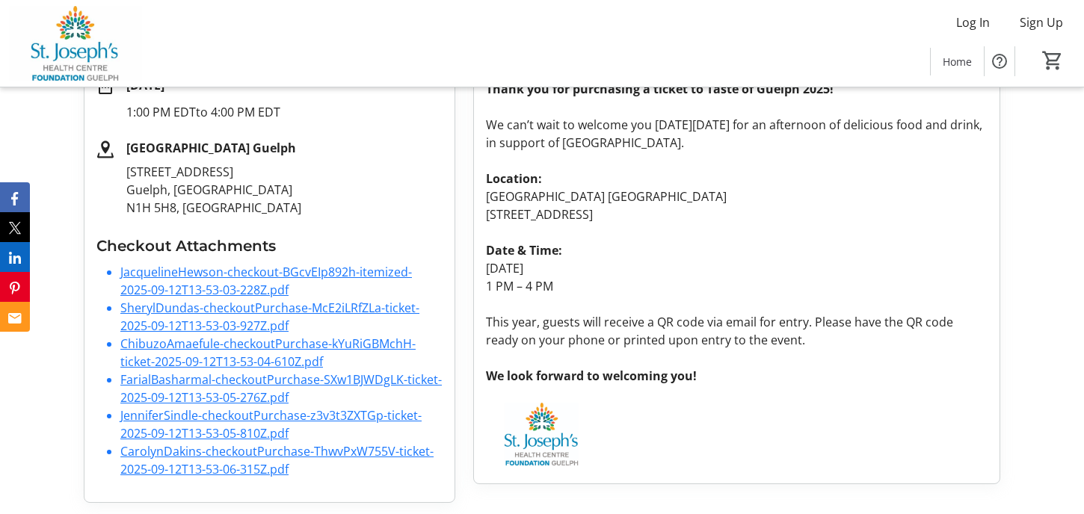
click at [302, 435] on li "JenniferSindle-checkoutPurchase-z3v3t3ZXTGp-ticket-2025-09-12T13-53-05-810Z.pdf" at bounding box center [281, 425] width 322 height 36
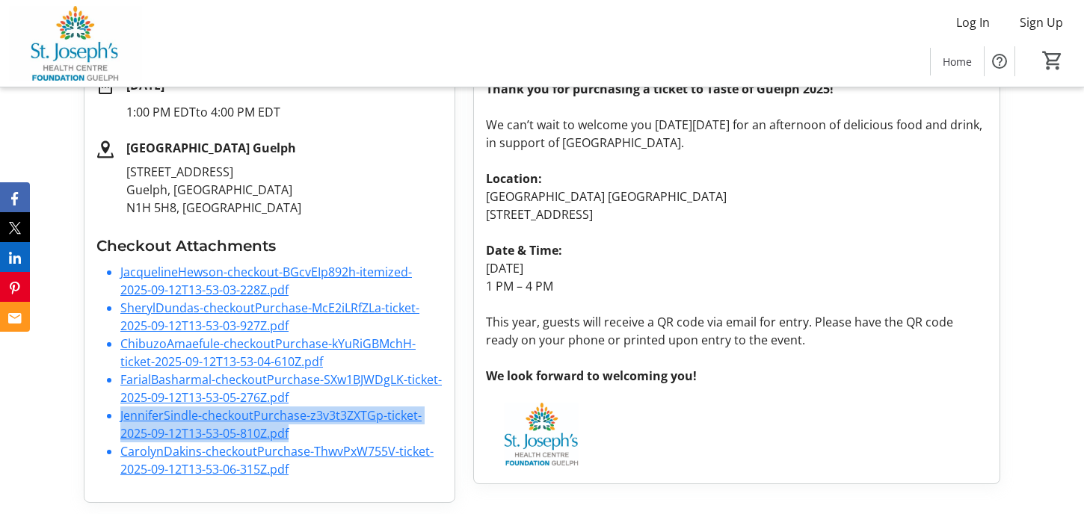
drag, startPoint x: 298, startPoint y: 435, endPoint x: 114, endPoint y: 417, distance: 184.1
click at [114, 417] on ul "JacquelineHewson-checkout-BGcvEIp892h-itemized-2025-09-12T13-53-03-228Z.pdf She…" at bounding box center [269, 370] width 346 height 215
drag, startPoint x: 114, startPoint y: 417, endPoint x: 209, endPoint y: 428, distance: 94.8
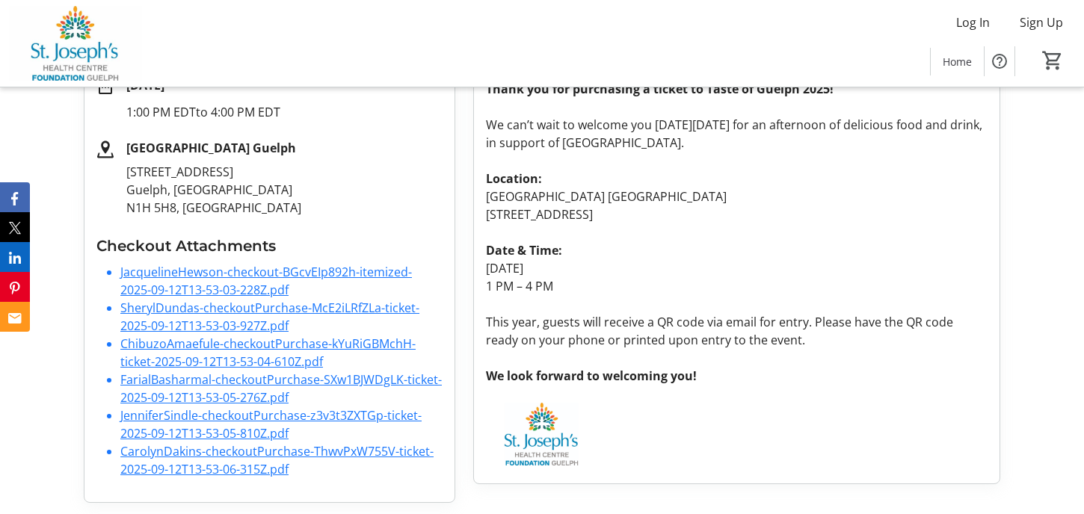
click at [336, 470] on li "CarolynDakins-checkoutPurchase-ThwvPxW755V-ticket-2025-09-12T13-53-06-315Z.pdf" at bounding box center [281, 461] width 322 height 36
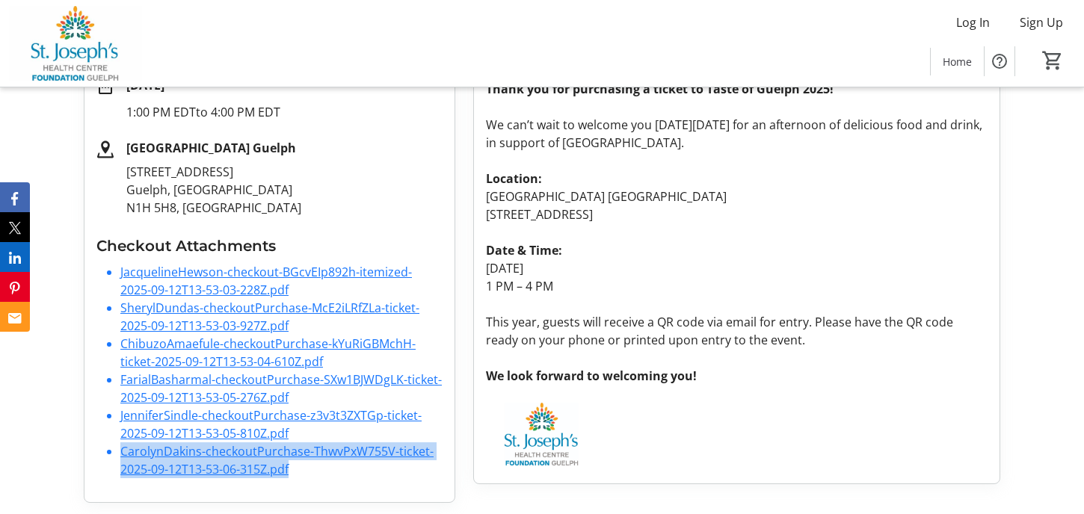
drag, startPoint x: 293, startPoint y: 470, endPoint x: 120, endPoint y: 455, distance: 174.2
click at [120, 455] on li "CarolynDakins-checkoutPurchase-ThwvPxW755V-ticket-2025-09-12T13-53-06-315Z.pdf" at bounding box center [281, 461] width 322 height 36
drag, startPoint x: 120, startPoint y: 455, endPoint x: 162, endPoint y: 458, distance: 42.0
